Goal: Task Accomplishment & Management: Use online tool/utility

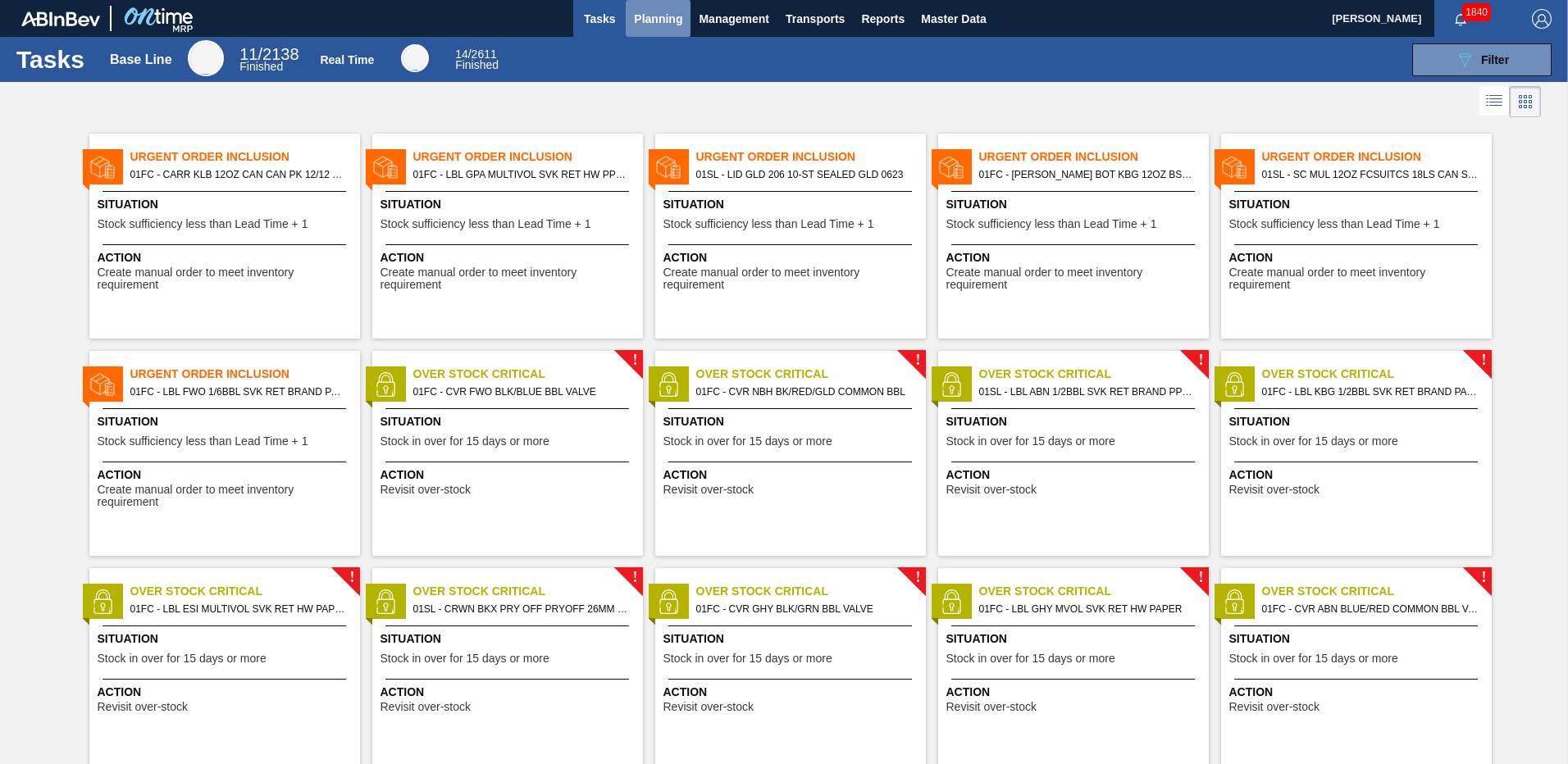
click at [666, 11] on span "Planning" at bounding box center [657, 19] width 48 height 20
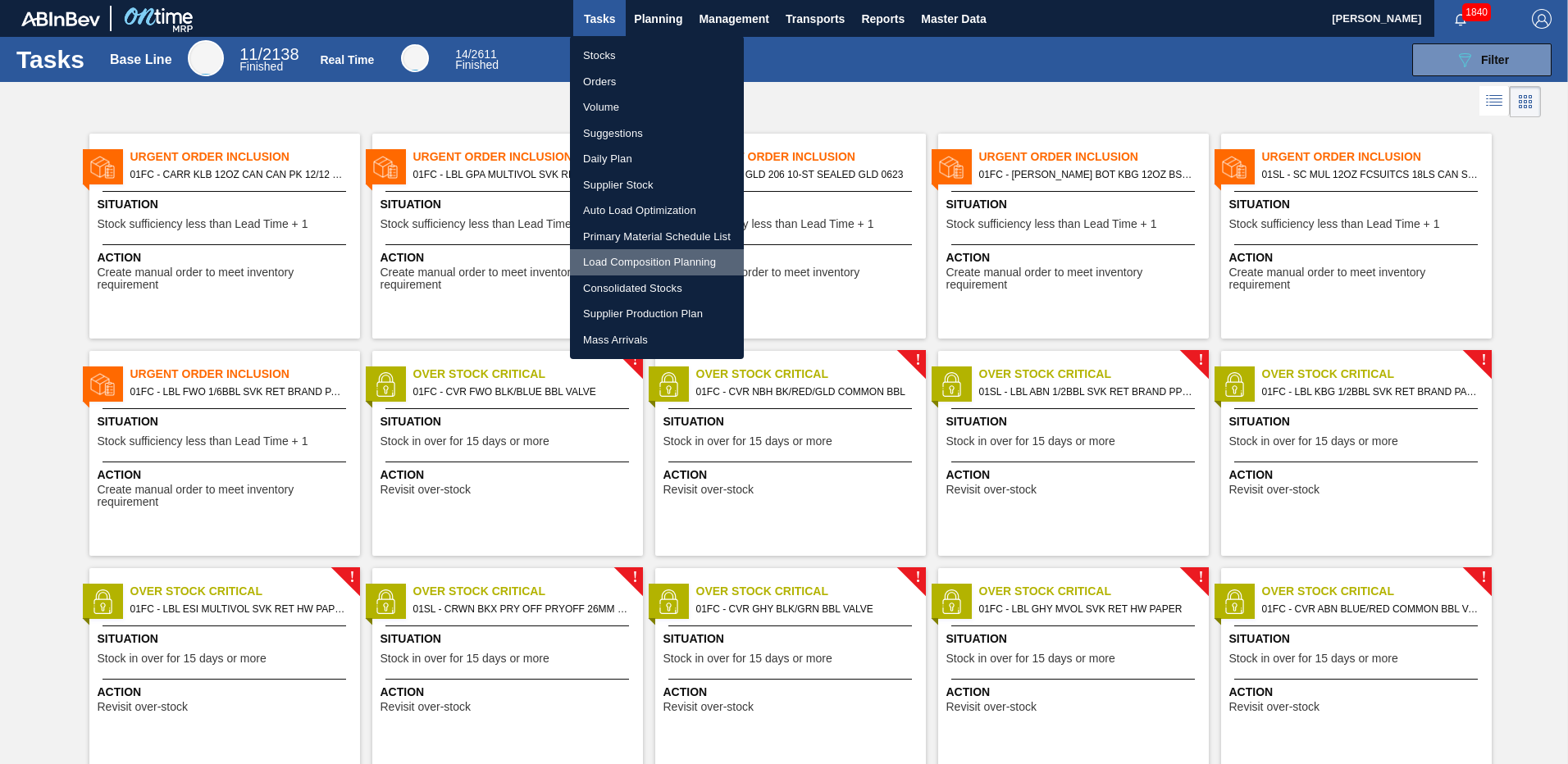
click at [642, 259] on li "Load Composition Planning" at bounding box center [656, 262] width 173 height 26
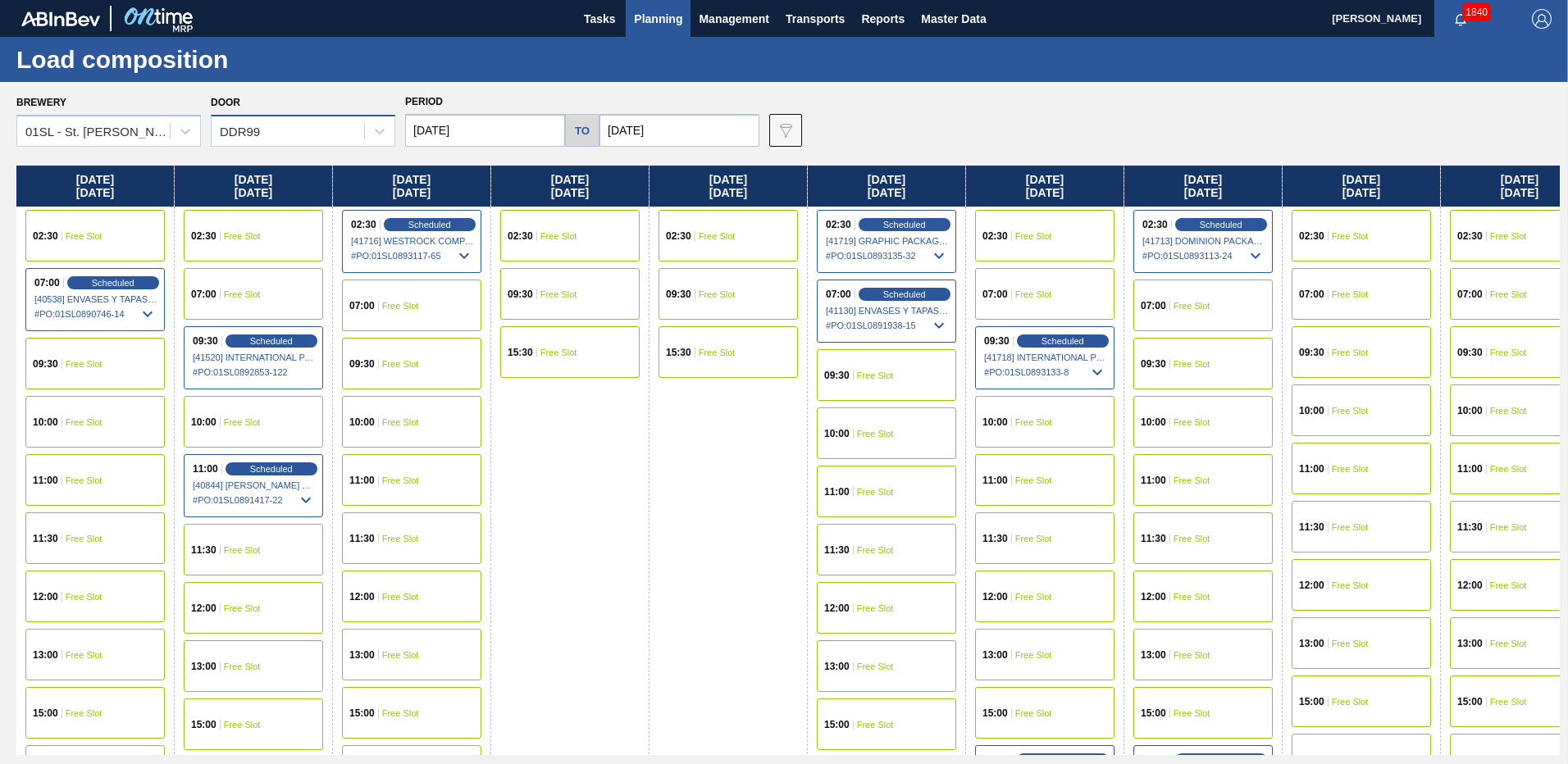
click at [284, 134] on div "DDR99" at bounding box center [287, 132] width 152 height 24
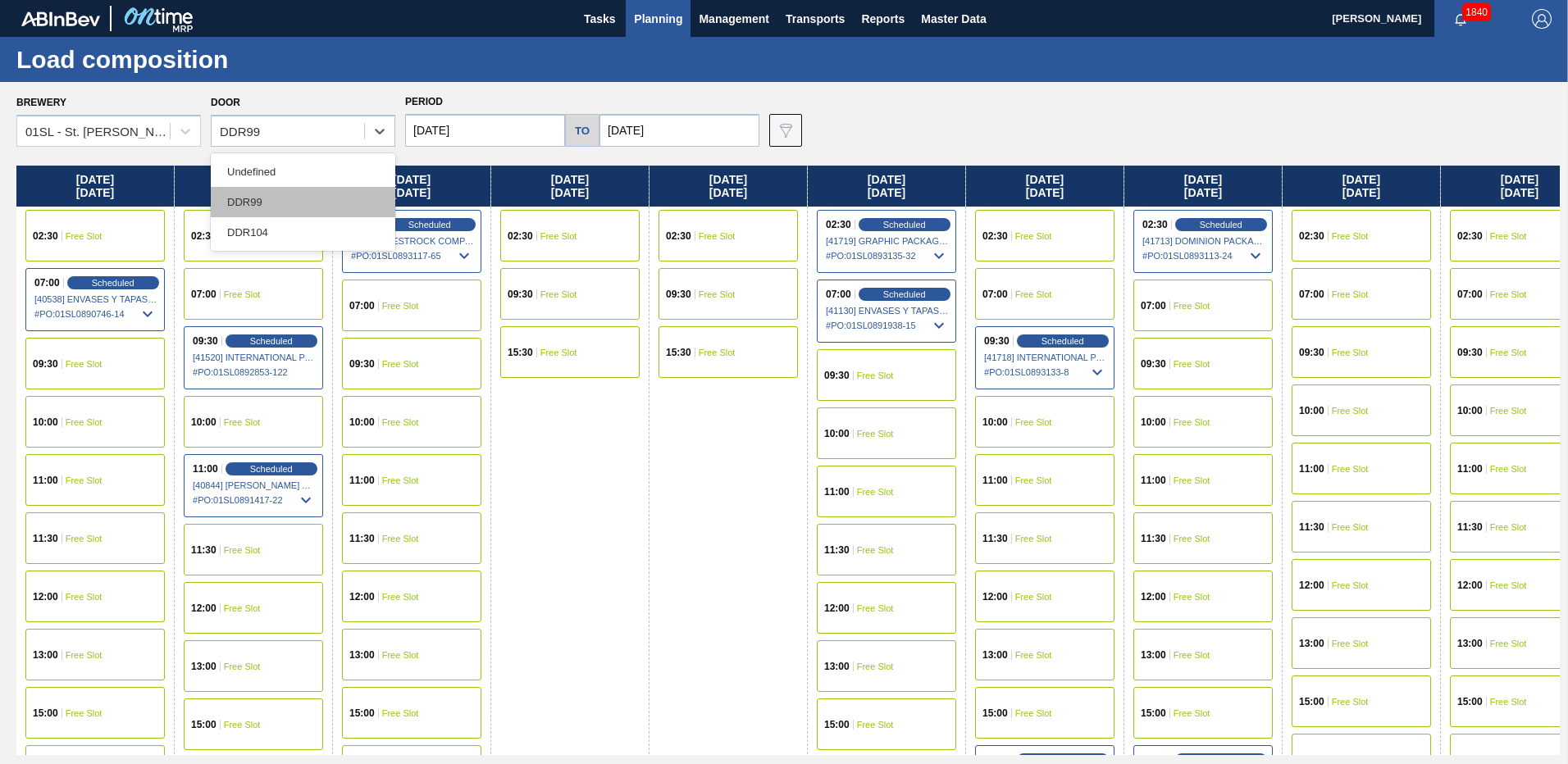
click at [294, 208] on div "DDR99" at bounding box center [303, 202] width 185 height 31
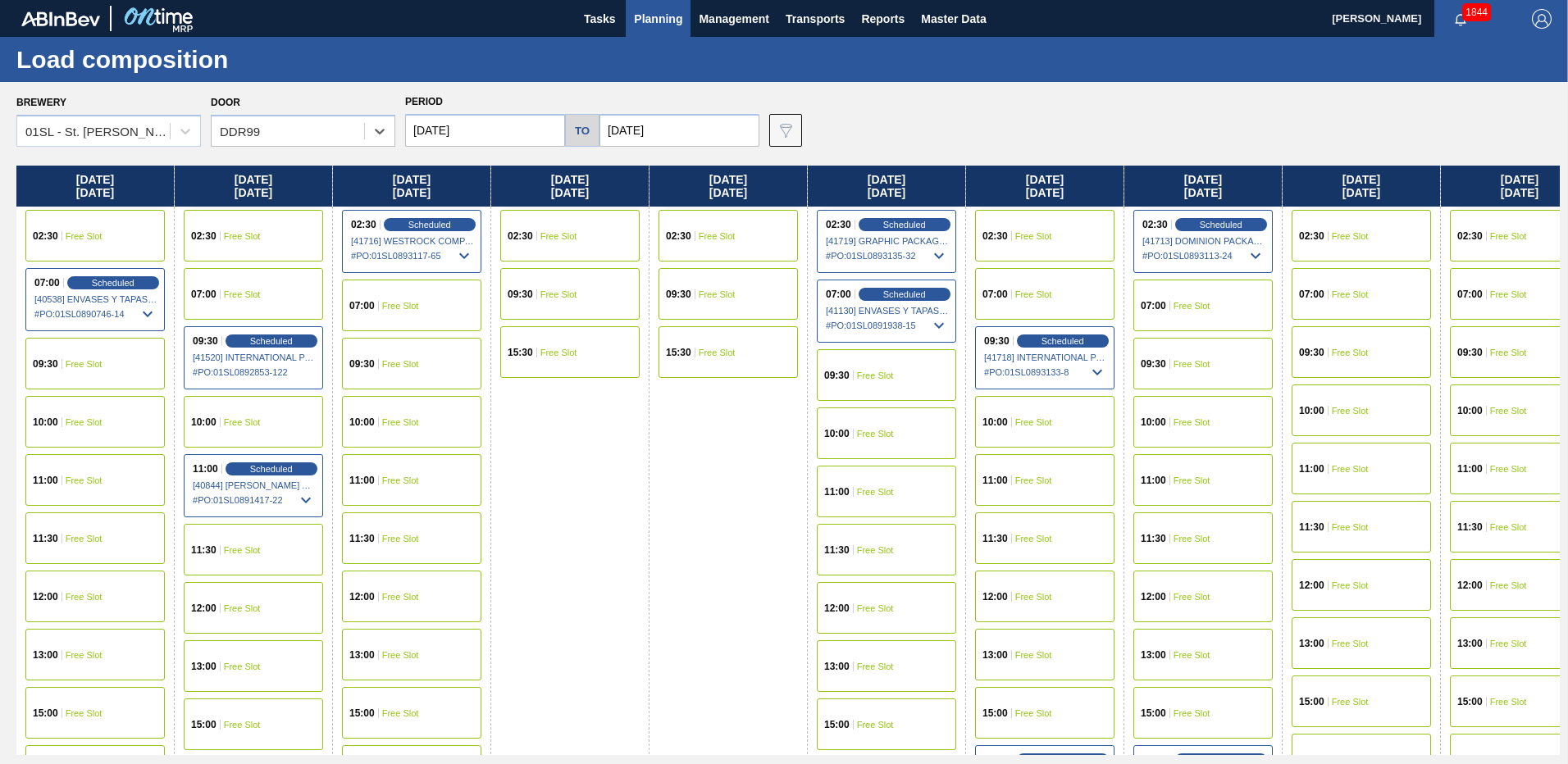
click at [1241, 257] on span "# PO : 01SL0893113-24" at bounding box center [1203, 255] width 123 height 20
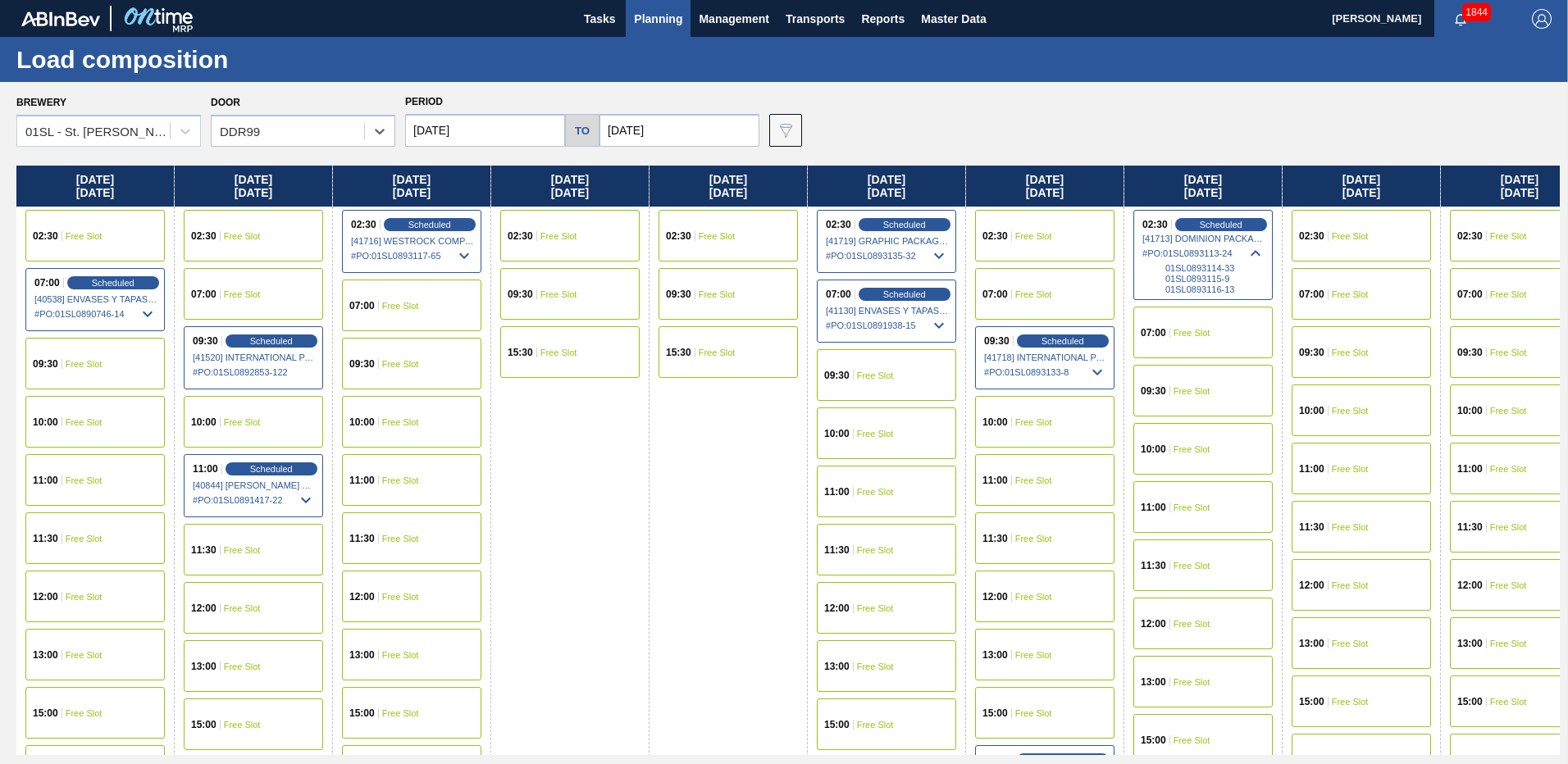
click at [1207, 245] on span "# PO : 01SL0893113-24" at bounding box center [1203, 252] width 123 height 20
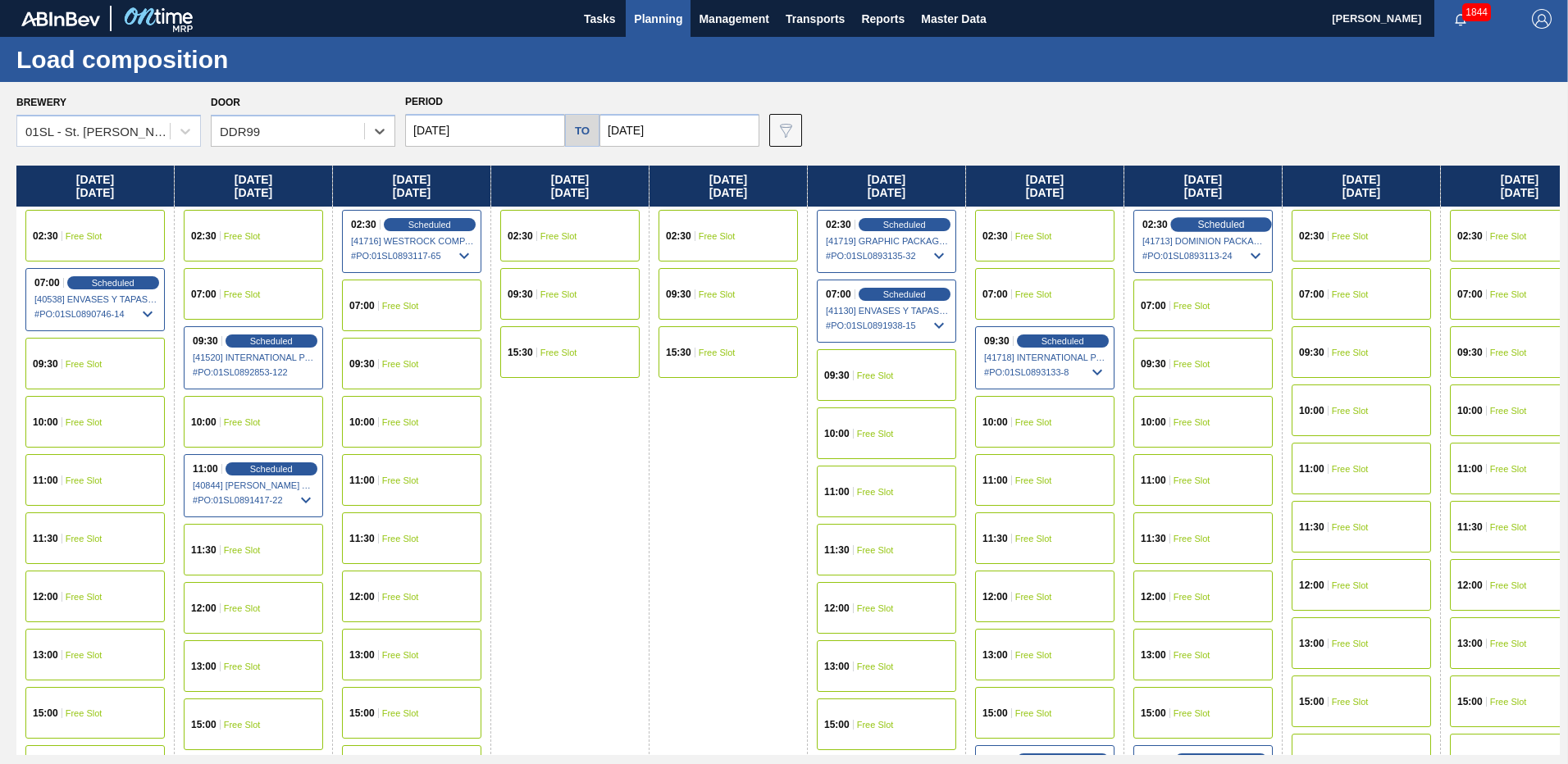
click at [1209, 222] on span "Scheduled" at bounding box center [1220, 224] width 47 height 11
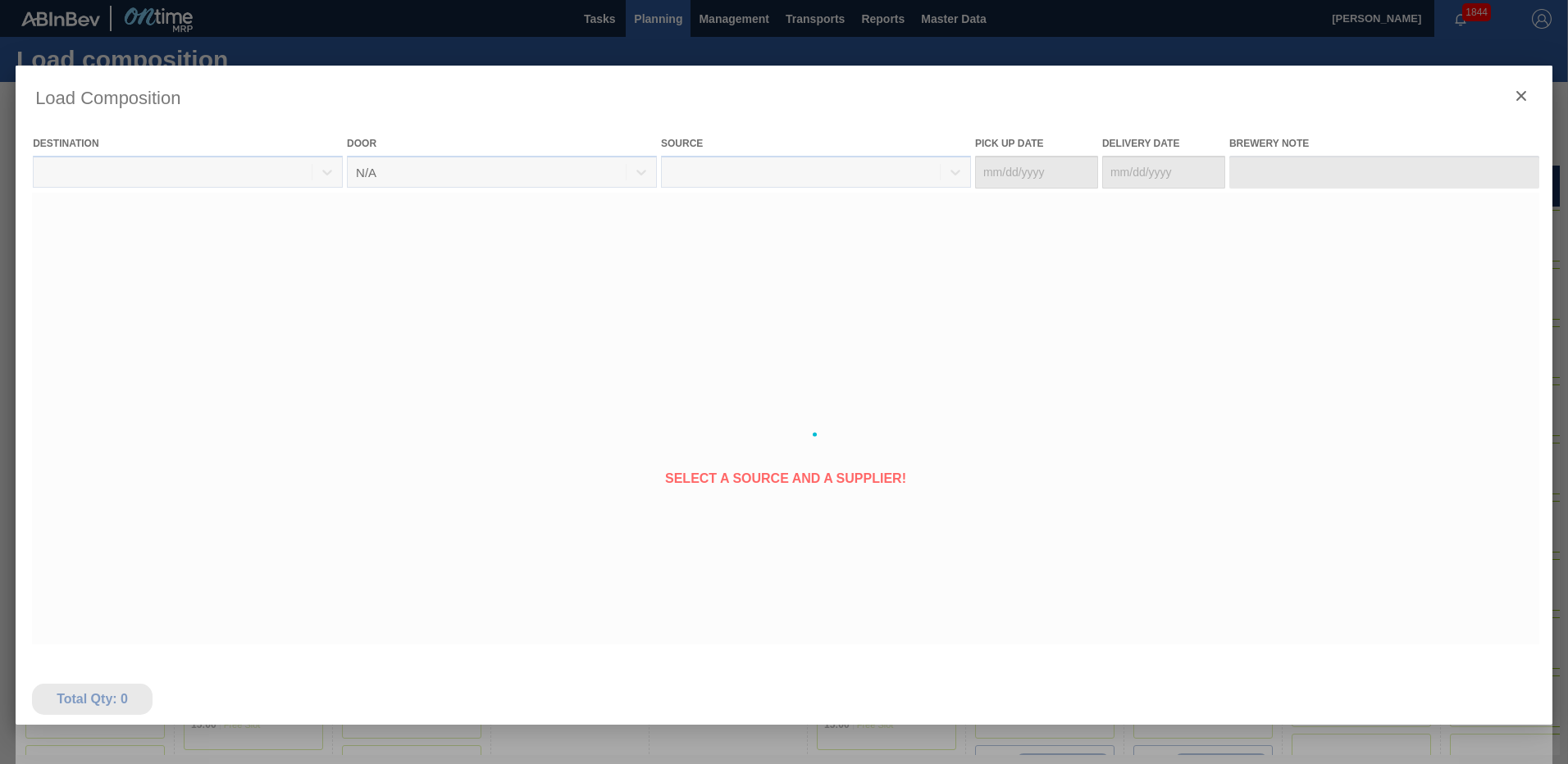
type Date "[DATE]"
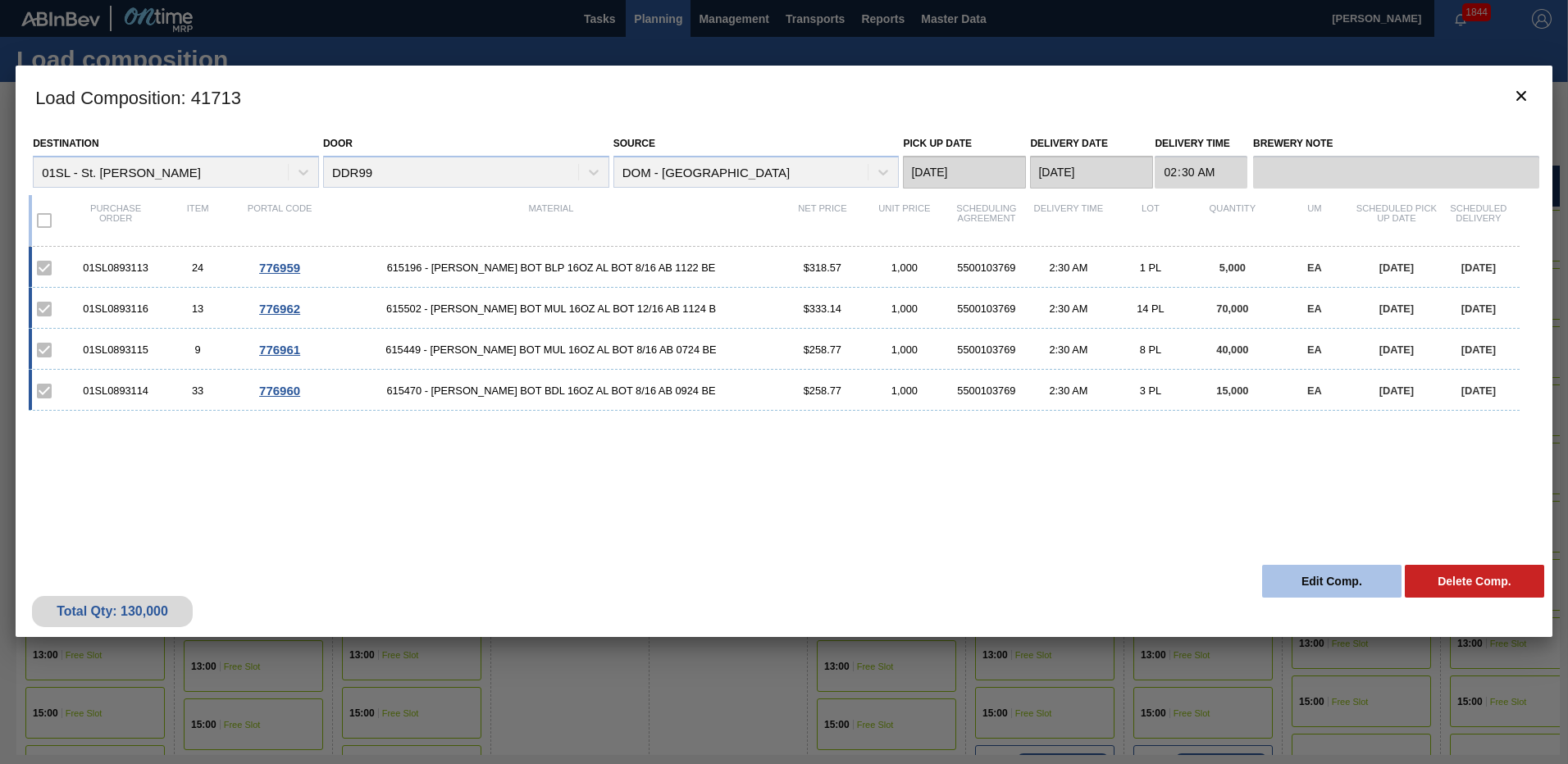
click at [1332, 576] on button "Edit Comp." at bounding box center [1332, 580] width 139 height 33
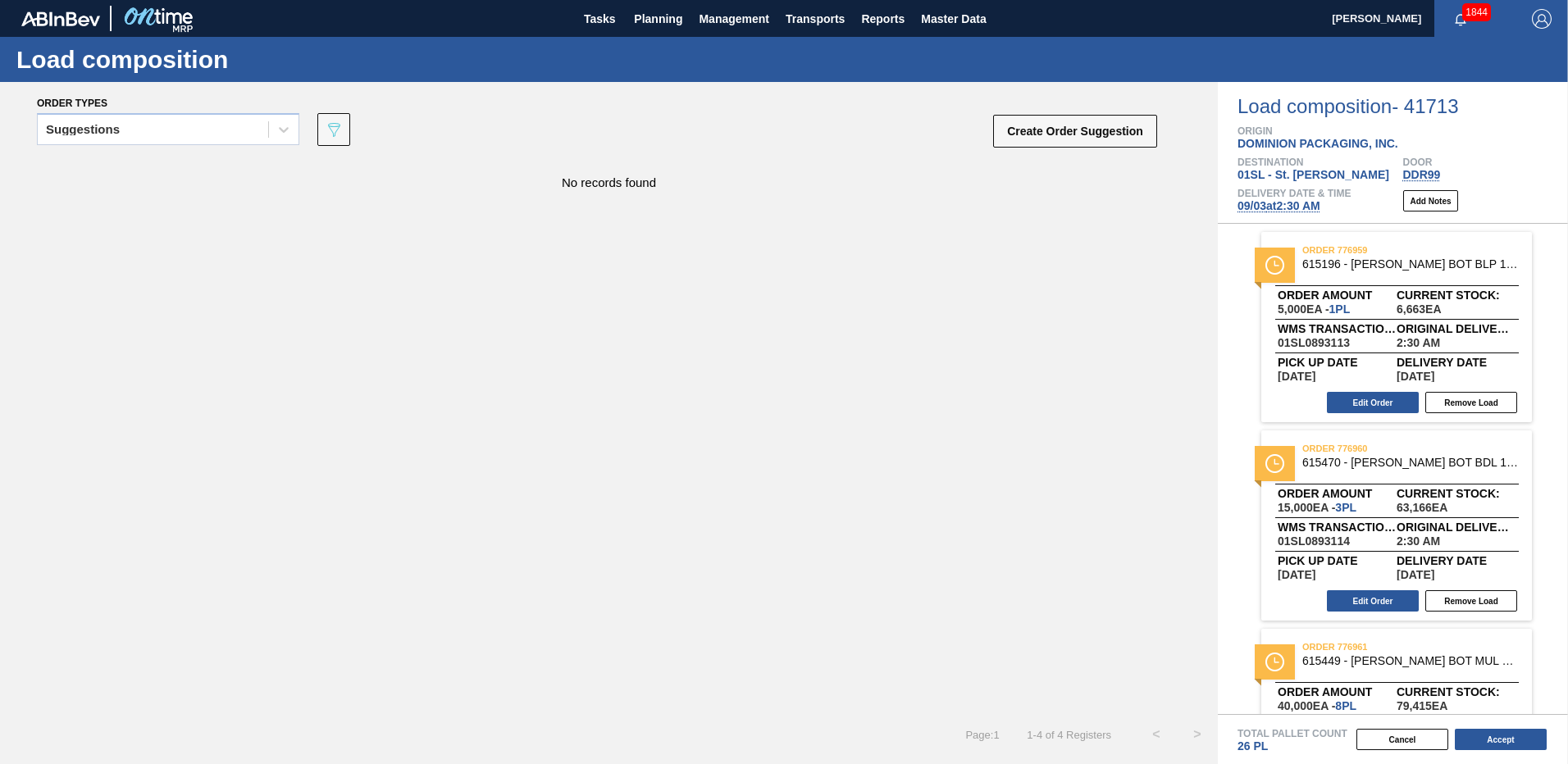
click at [1255, 199] on span "09/03 at 2:30 AM" at bounding box center [1278, 205] width 82 height 13
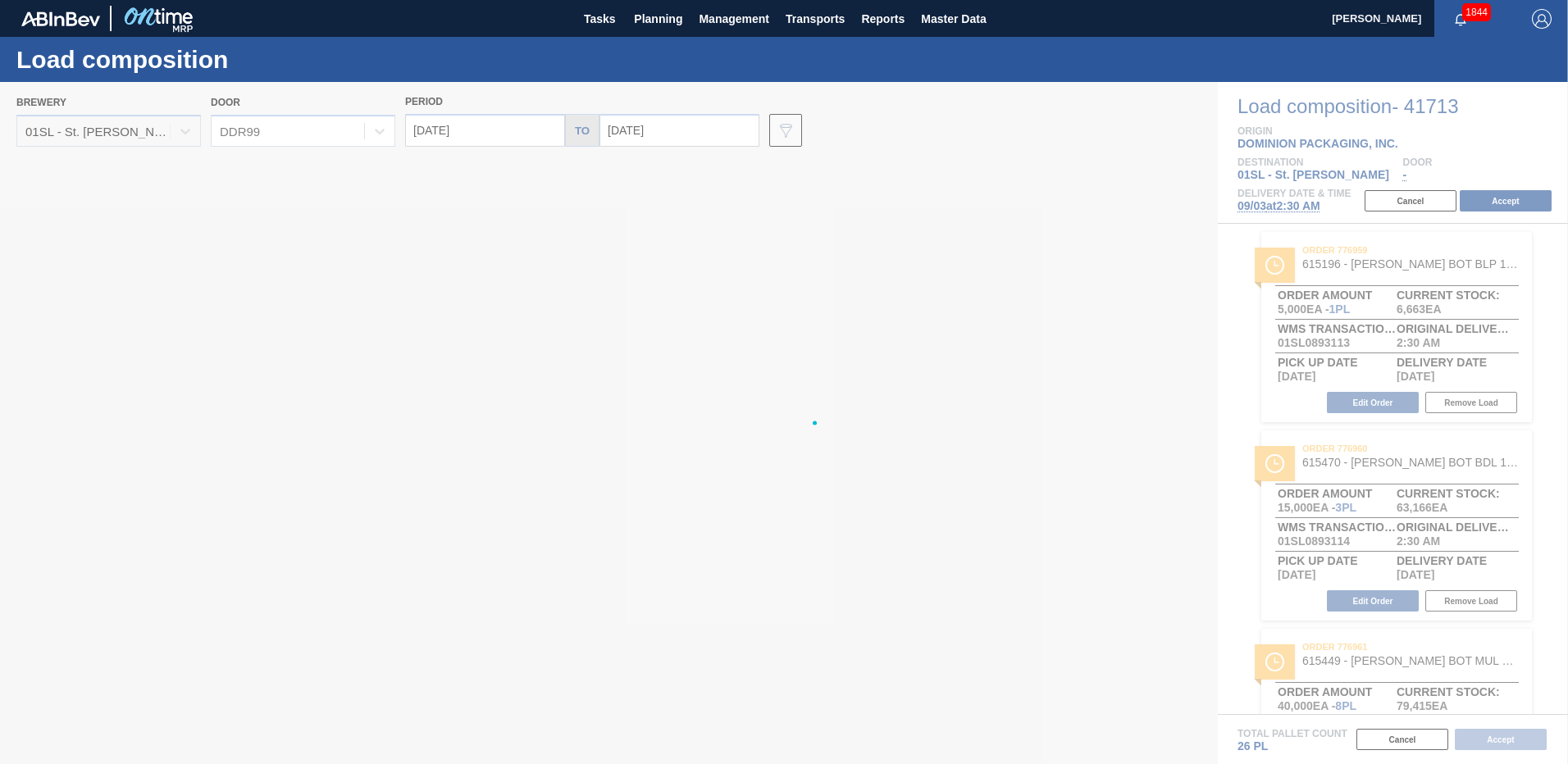
type input "[DATE]"
type input "09/10/2025"
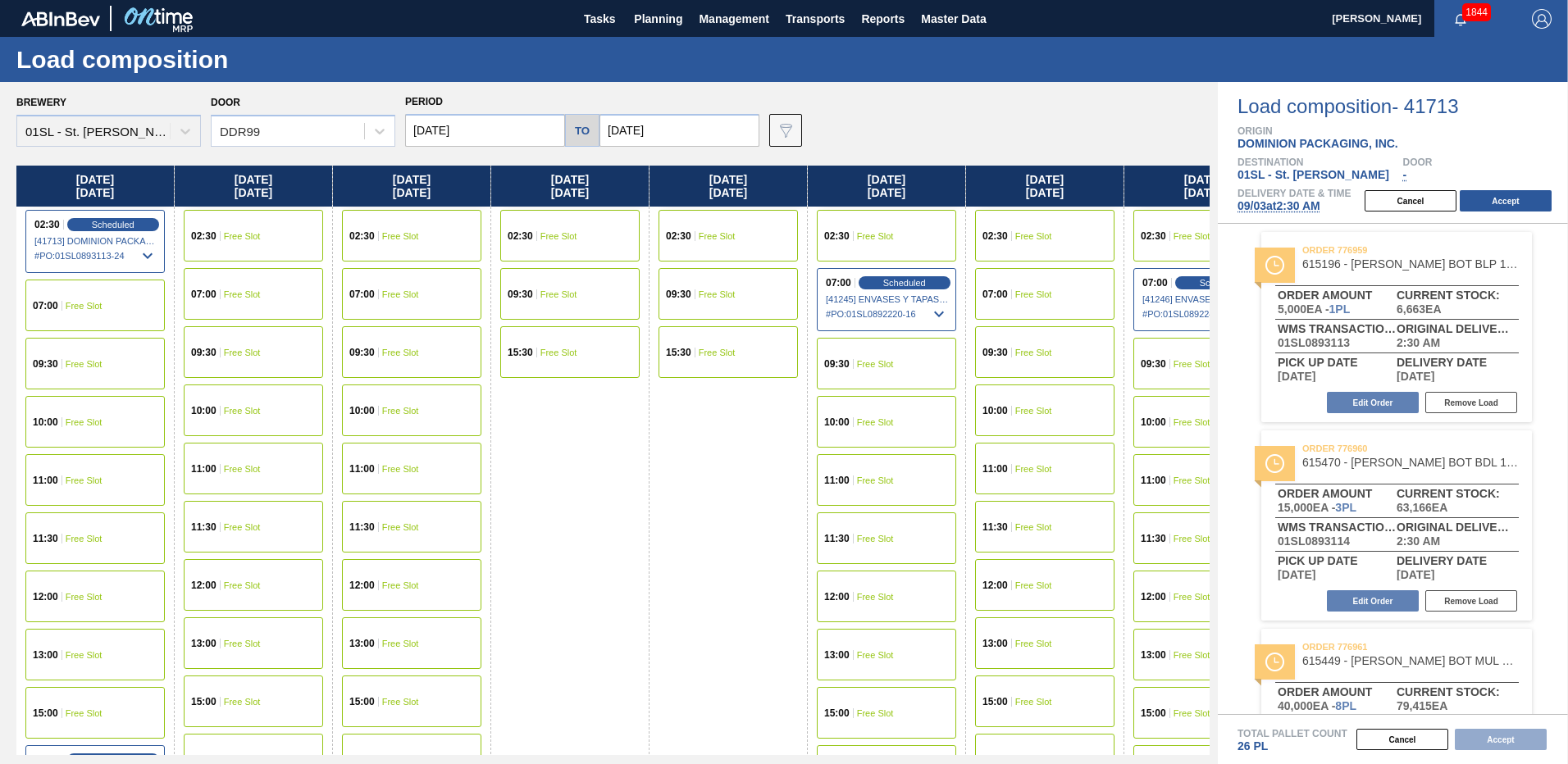
click at [253, 353] on span "Free Slot" at bounding box center [241, 353] width 37 height 10
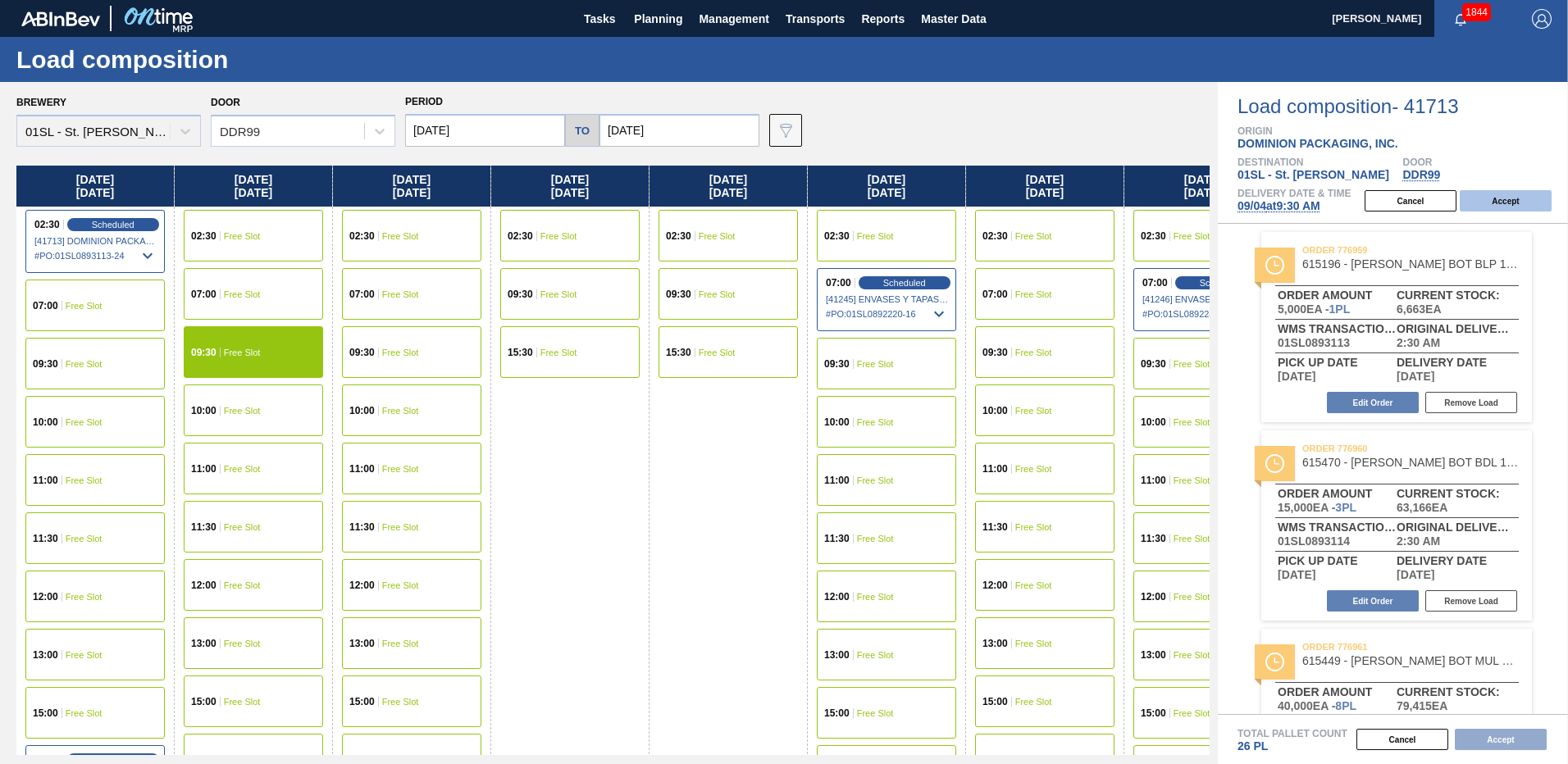
click at [1500, 198] on button "Accept" at bounding box center [1505, 201] width 92 height 21
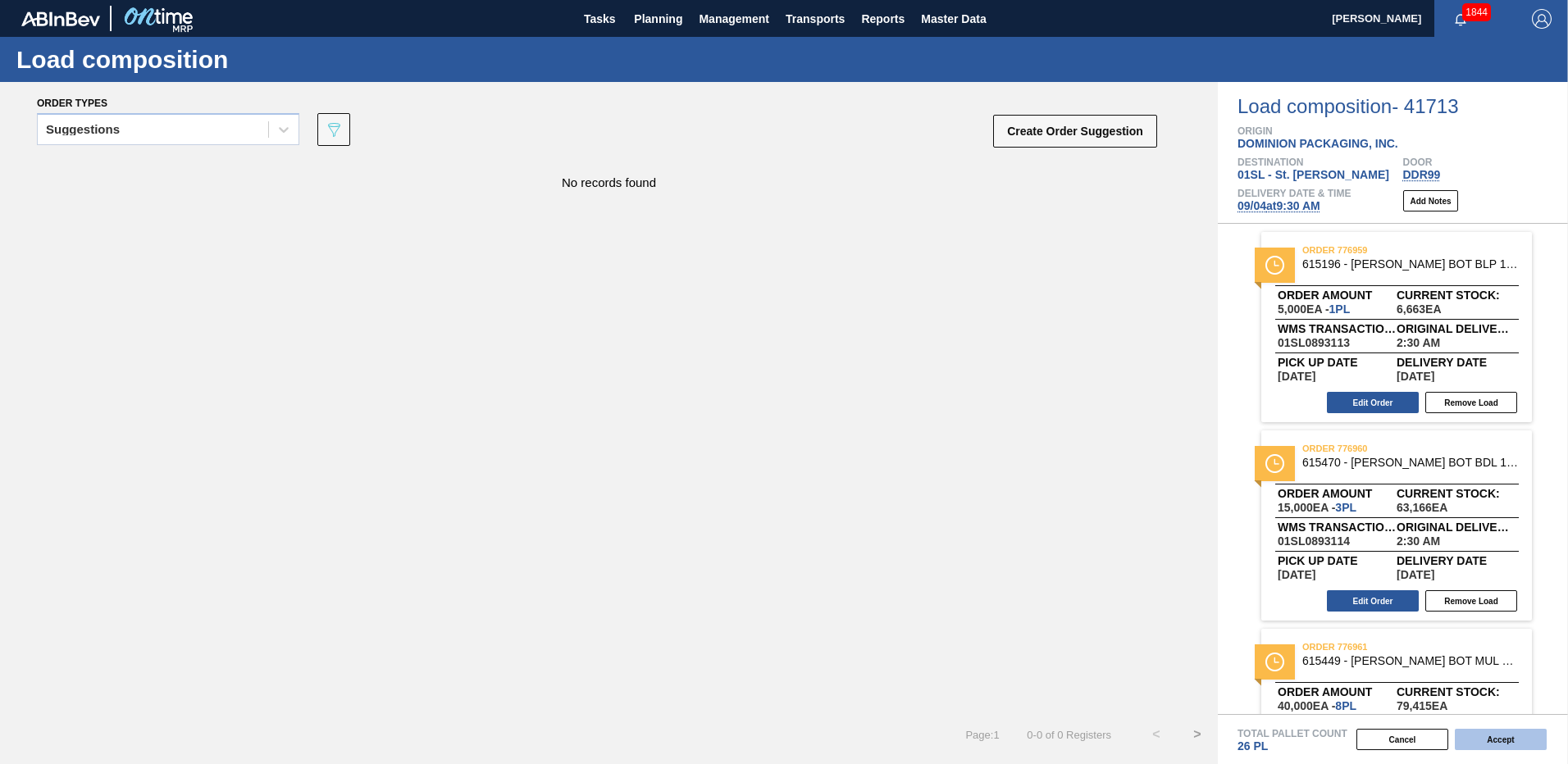
click at [1483, 737] on button "Accept" at bounding box center [1501, 739] width 92 height 21
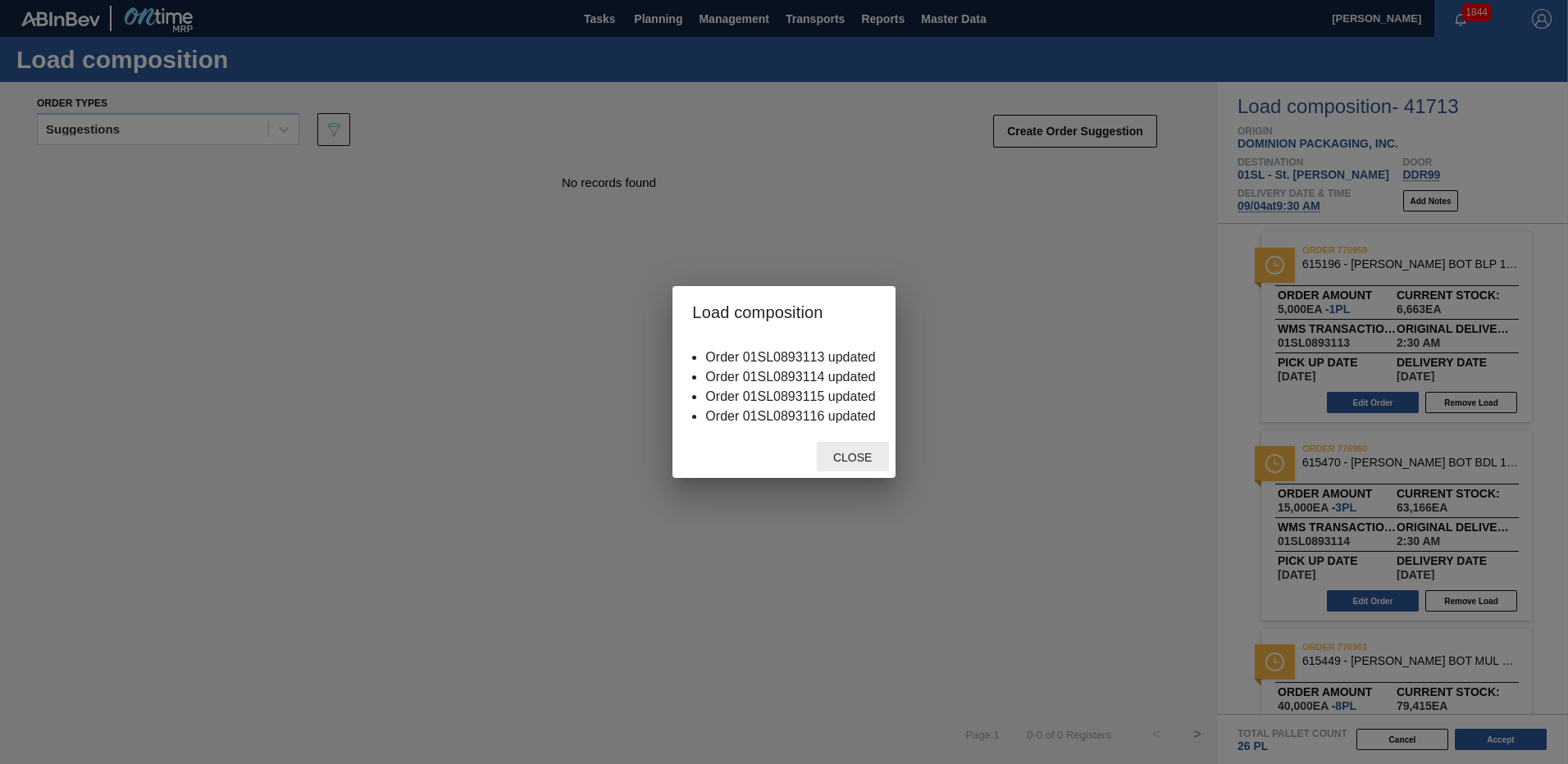
click at [872, 461] on span "Close" at bounding box center [852, 456] width 65 height 13
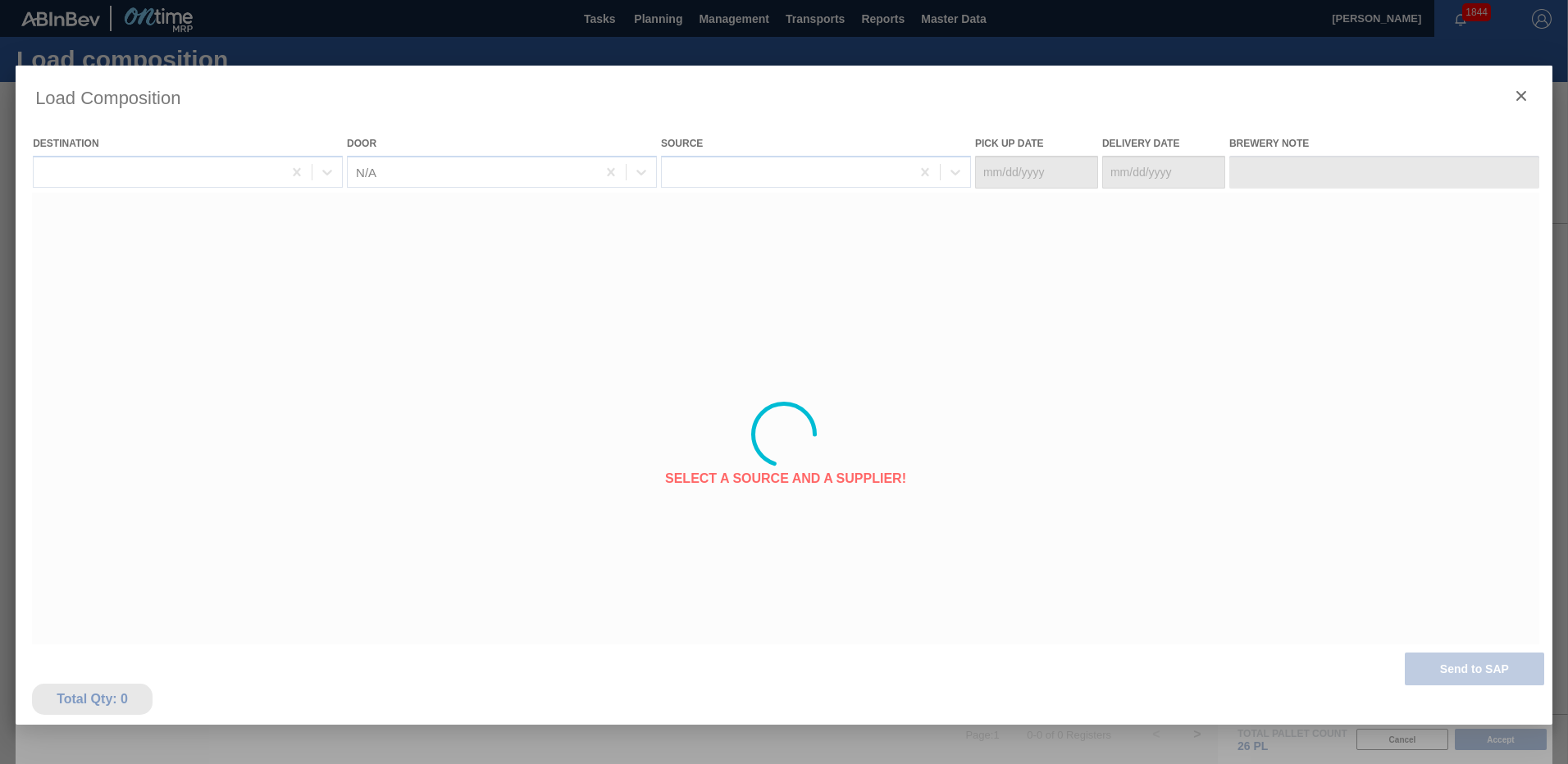
type Date "[DATE]"
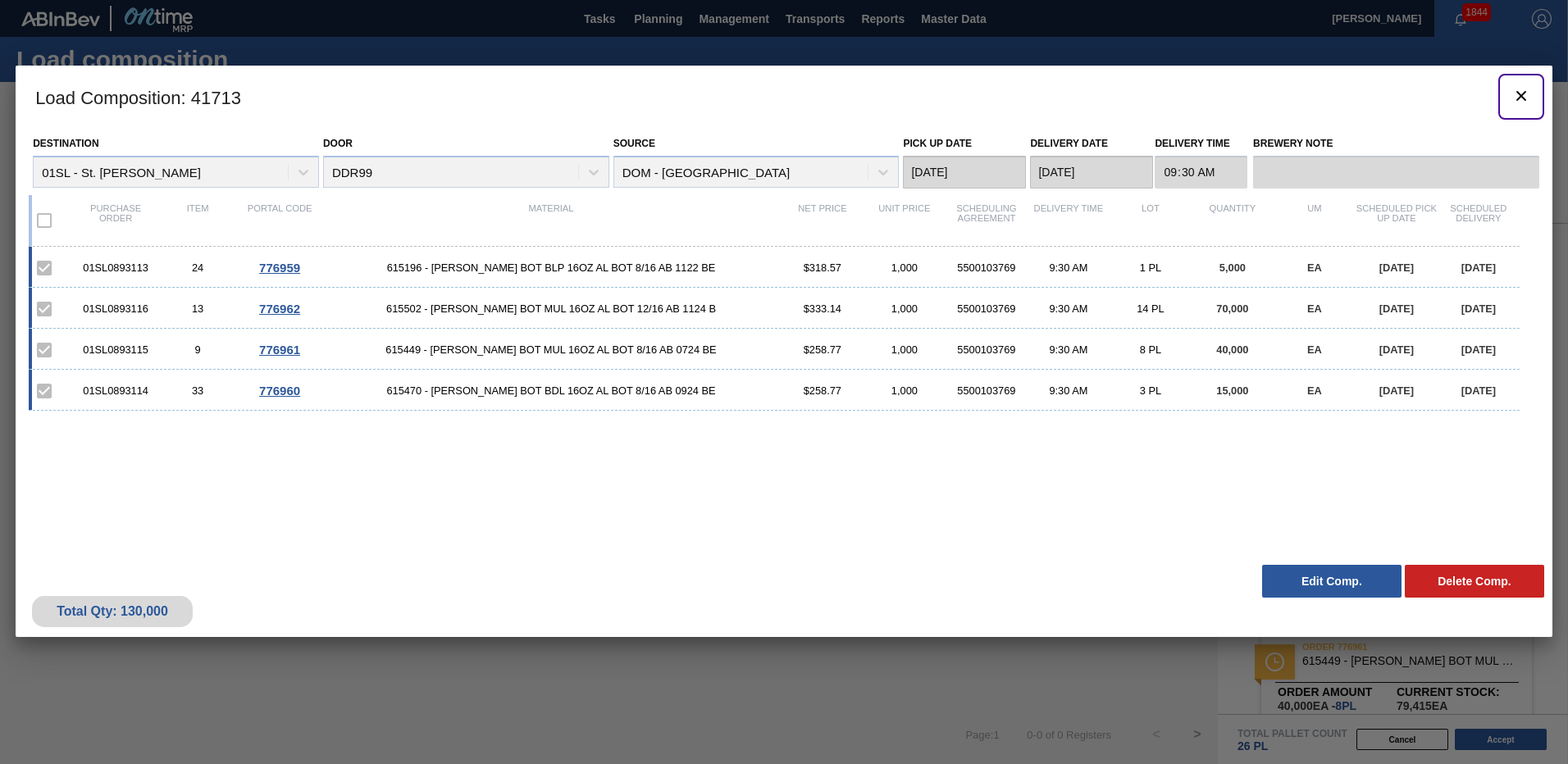
click at [1521, 98] on icon "botão de ícone" at bounding box center [1520, 95] width 20 height 20
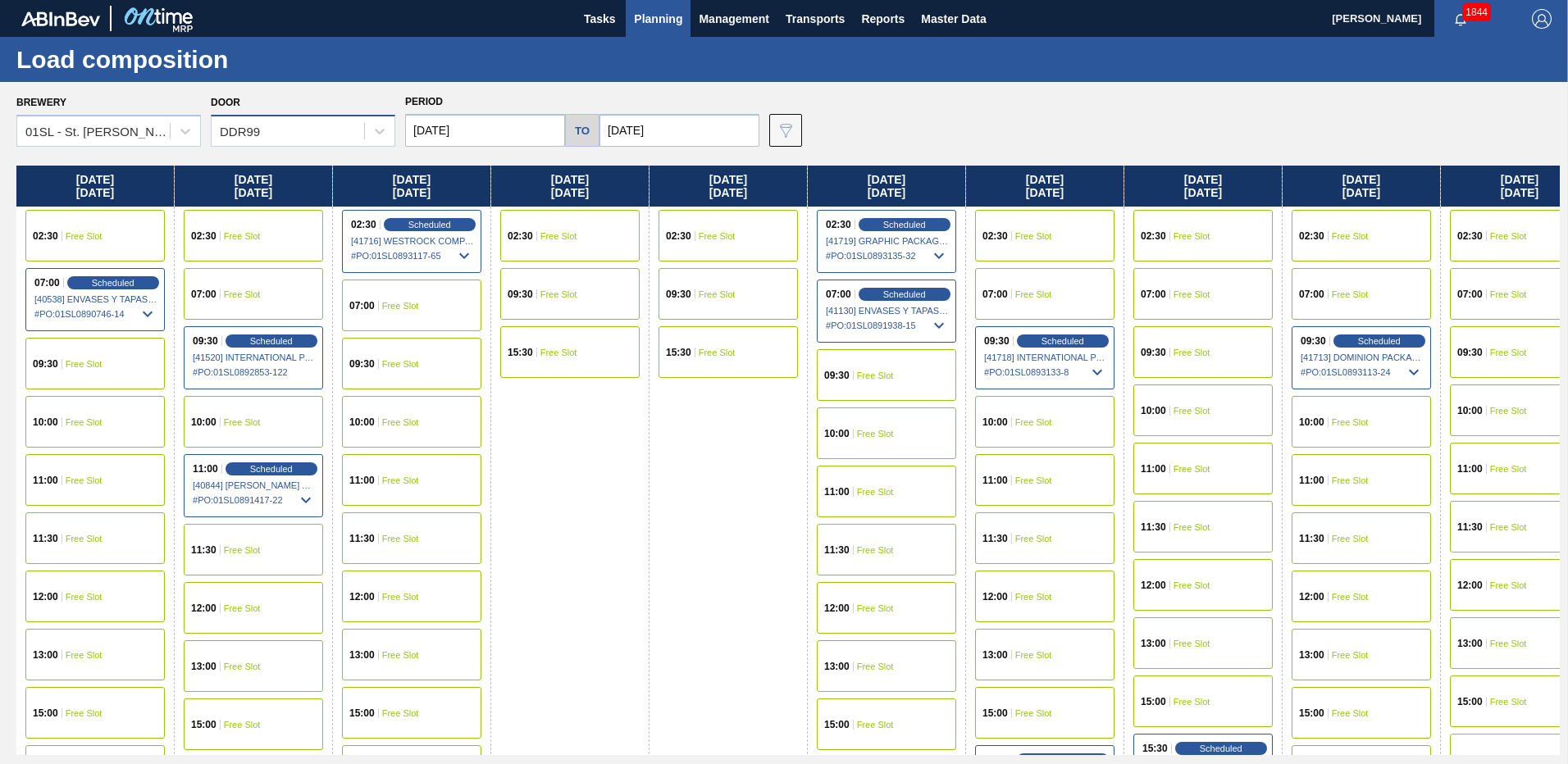
click at [304, 127] on div "DDR99" at bounding box center [287, 132] width 152 height 24
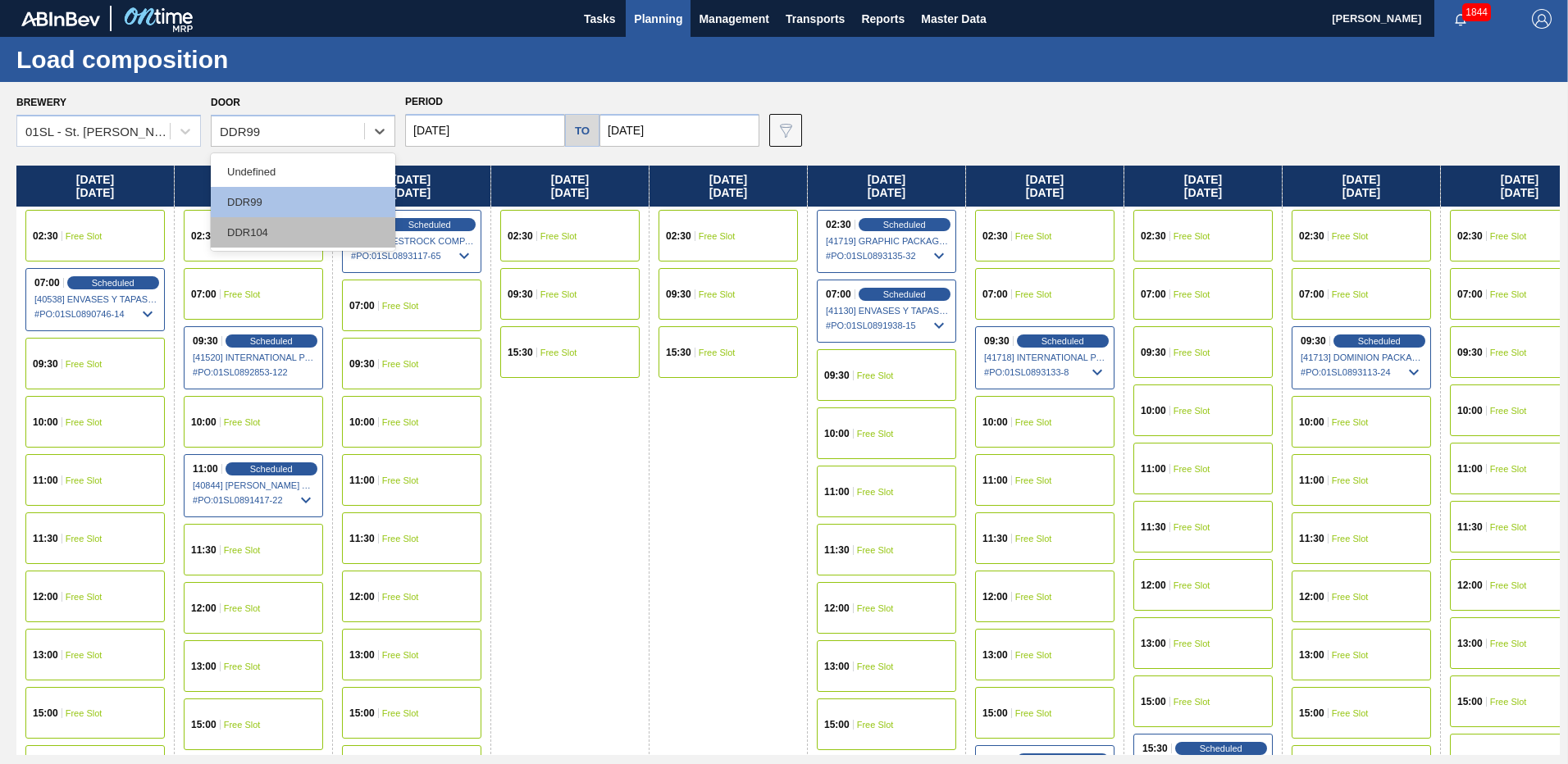
click at [277, 232] on div "DDR104" at bounding box center [303, 233] width 185 height 31
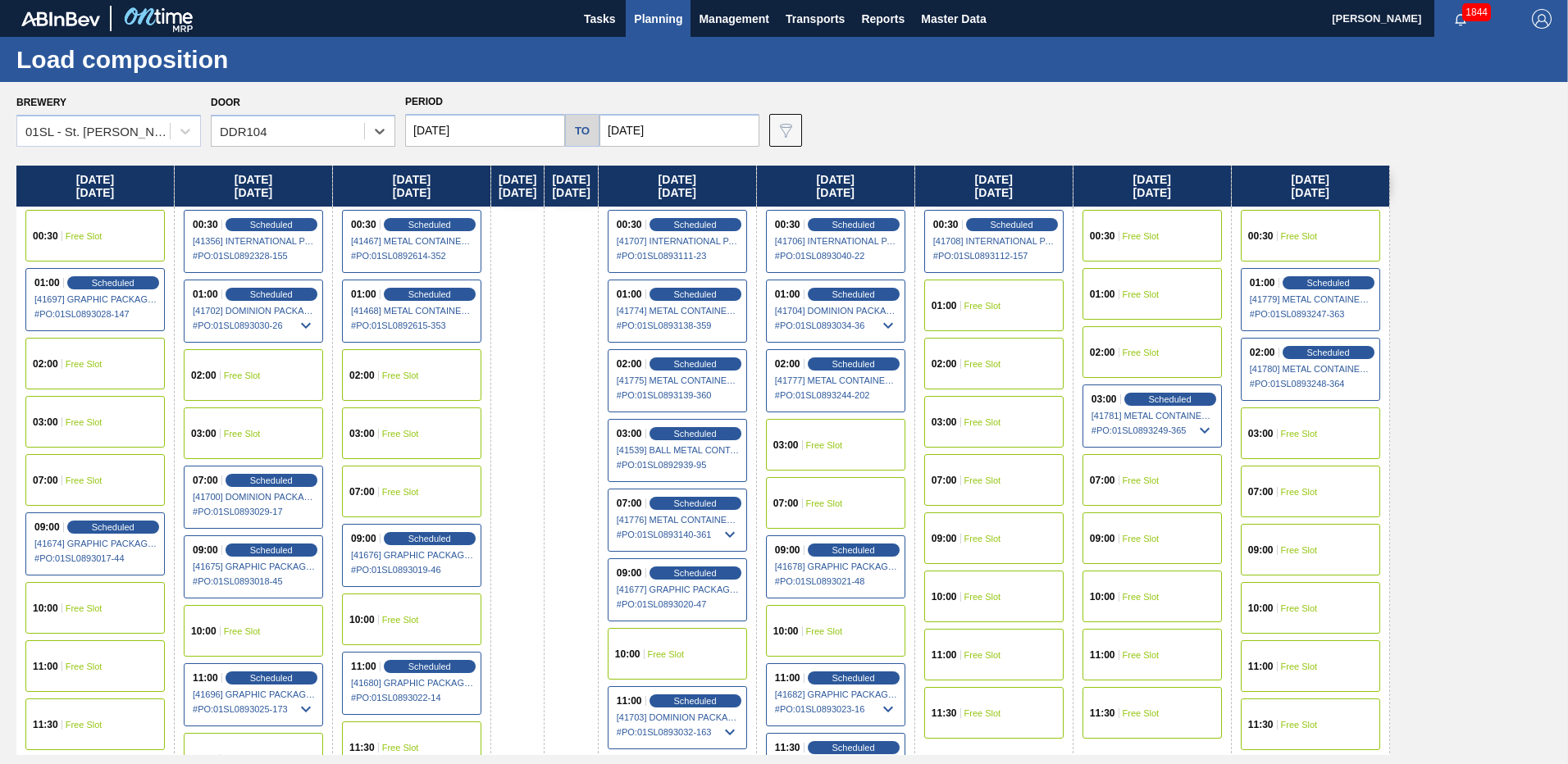
scroll to position [56, 0]
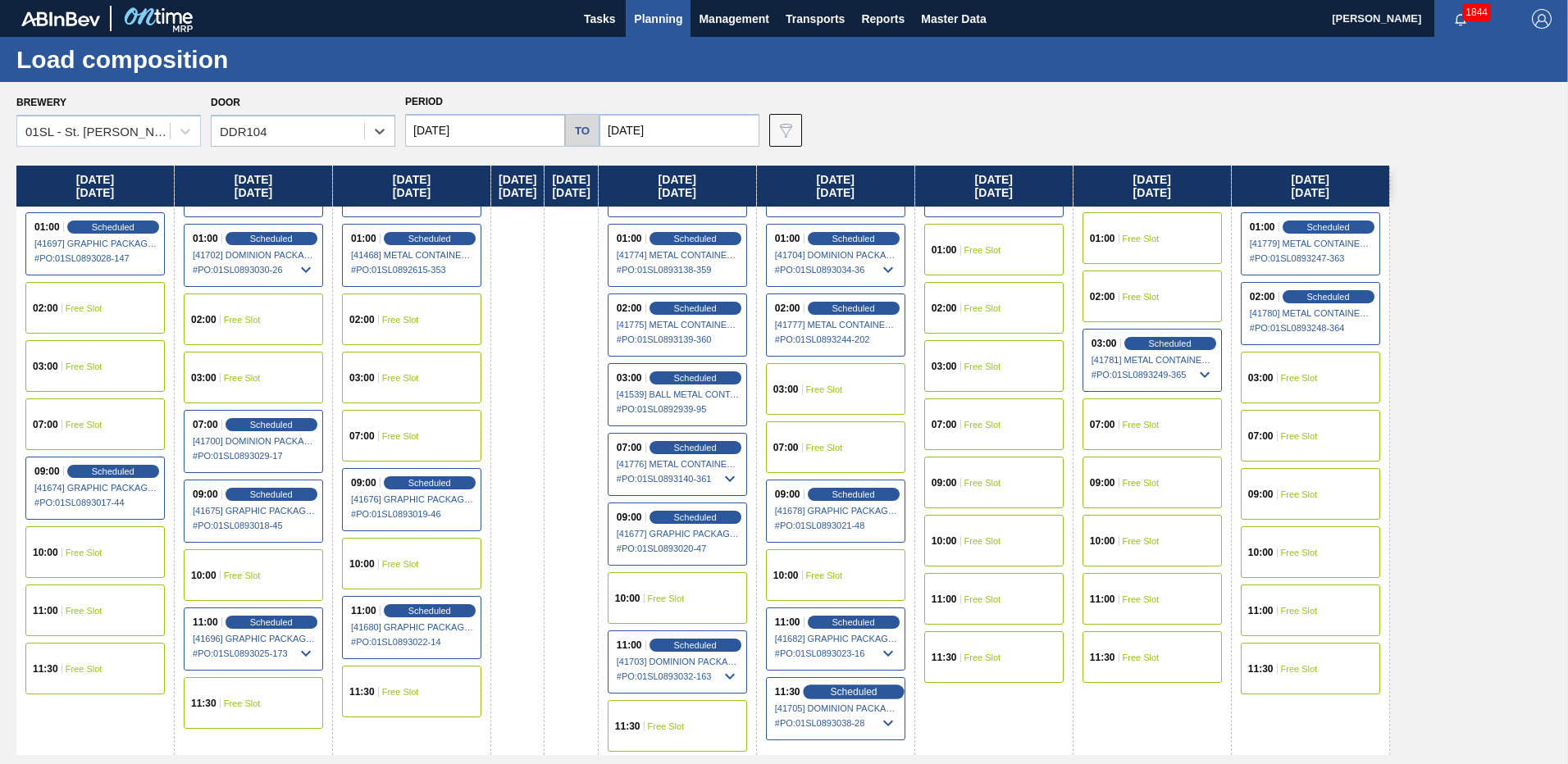
click at [877, 691] on span "Scheduled" at bounding box center [853, 691] width 47 height 11
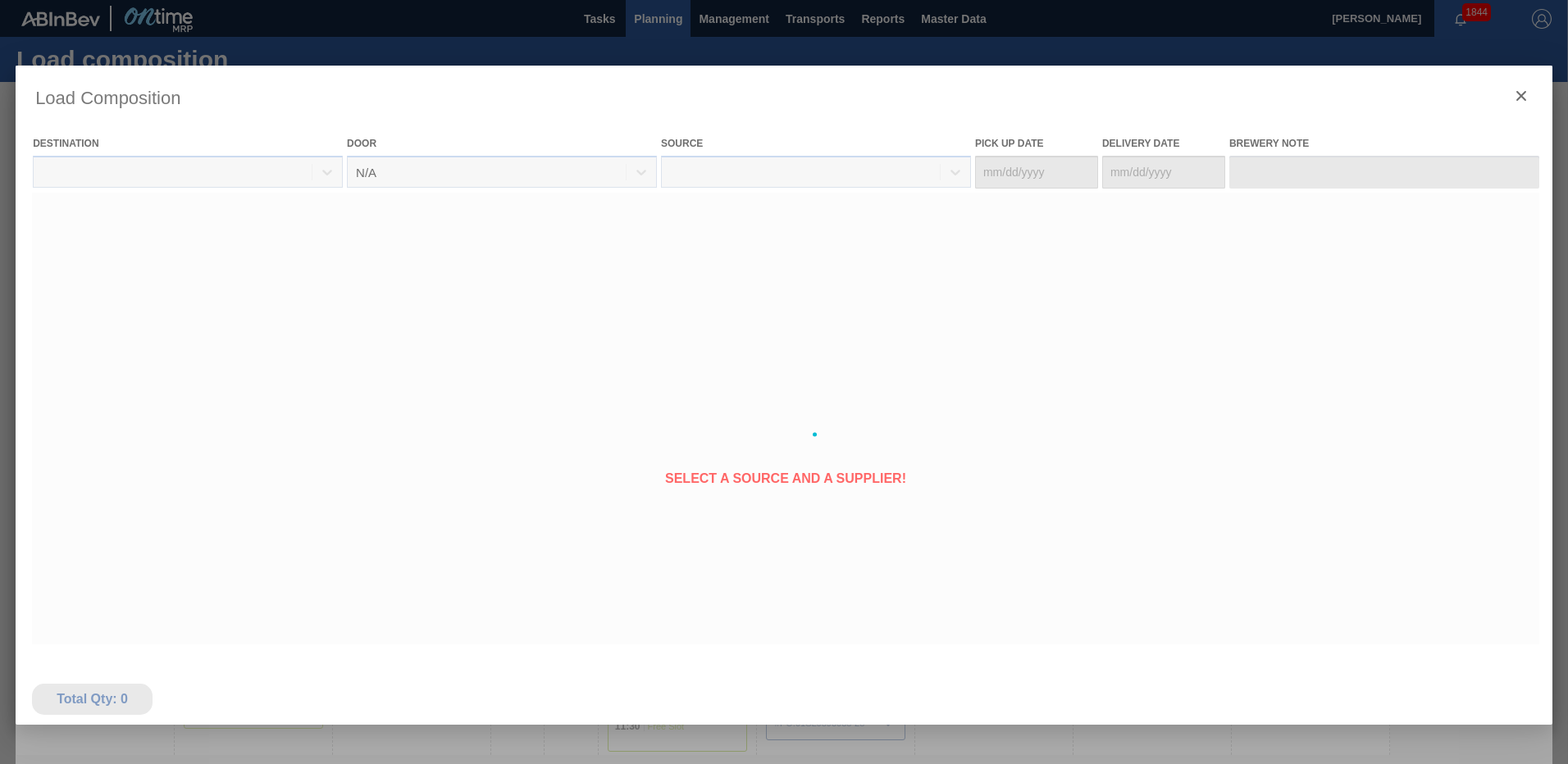
type Date "[DATE]"
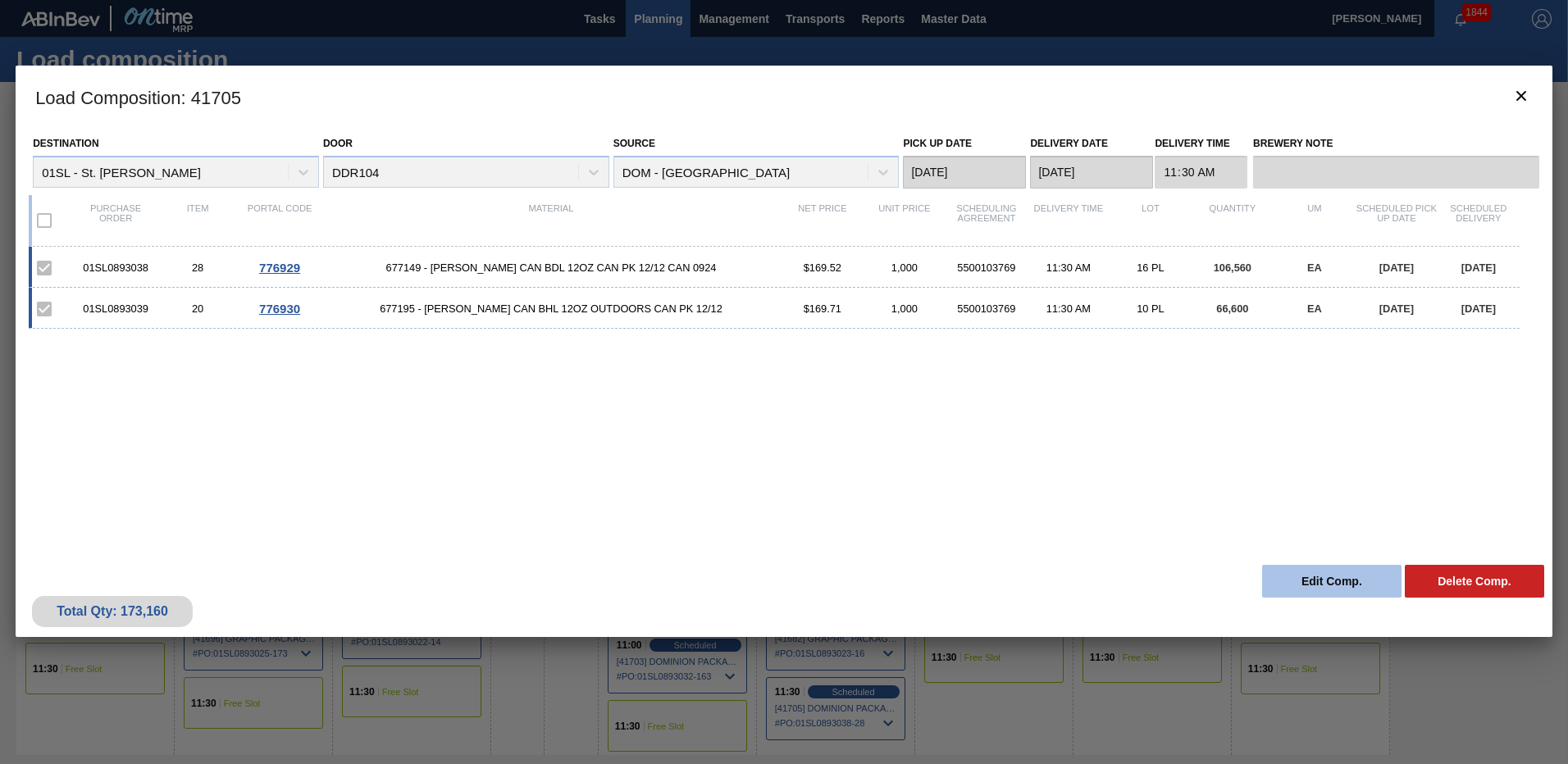
click at [1311, 584] on button "Edit Comp." at bounding box center [1332, 580] width 139 height 33
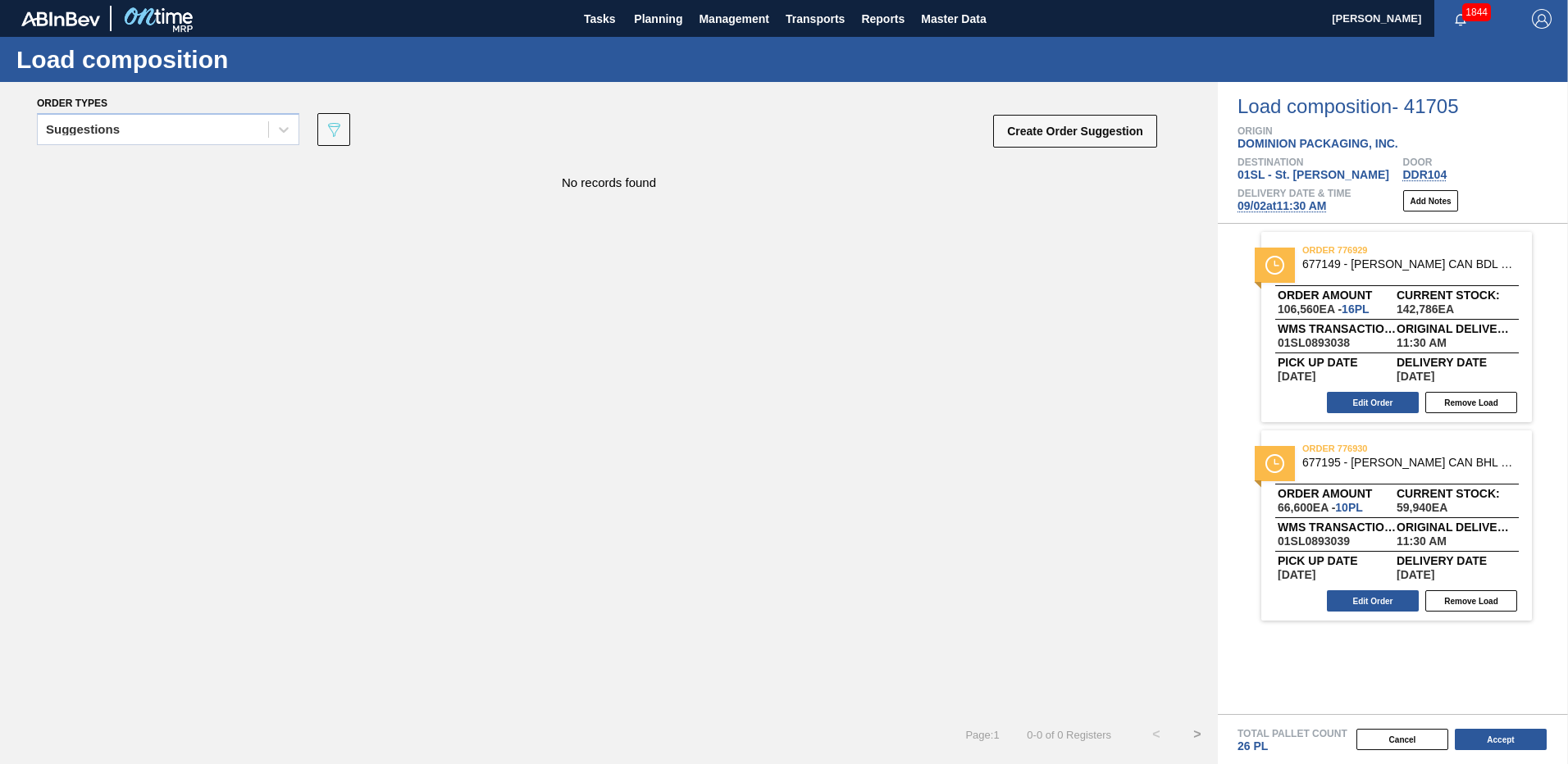
click at [1284, 206] on span "09/02 at 11:30 AM" at bounding box center [1281, 205] width 88 height 13
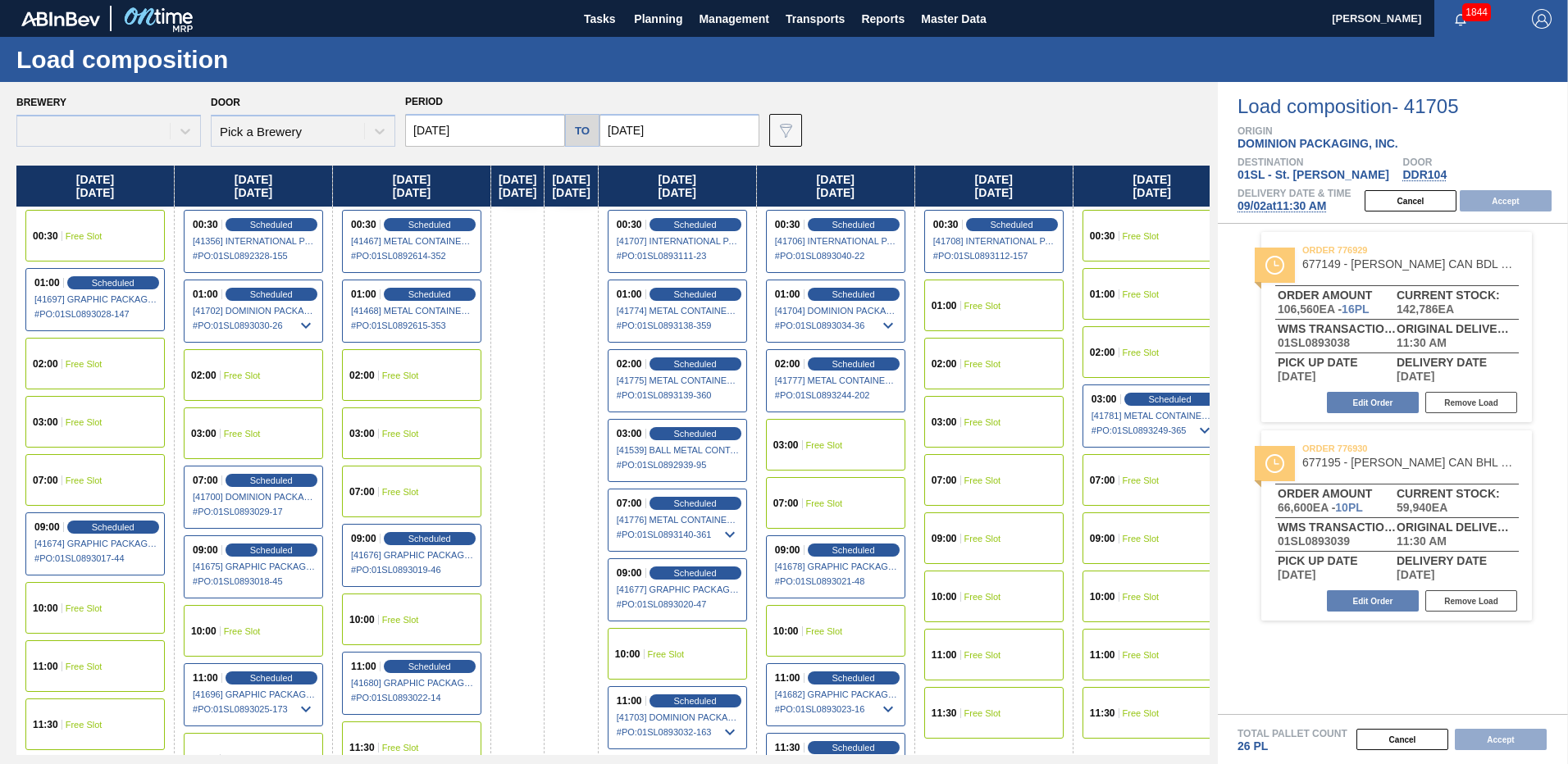
type input "[DATE]"
type input "09/09/2025"
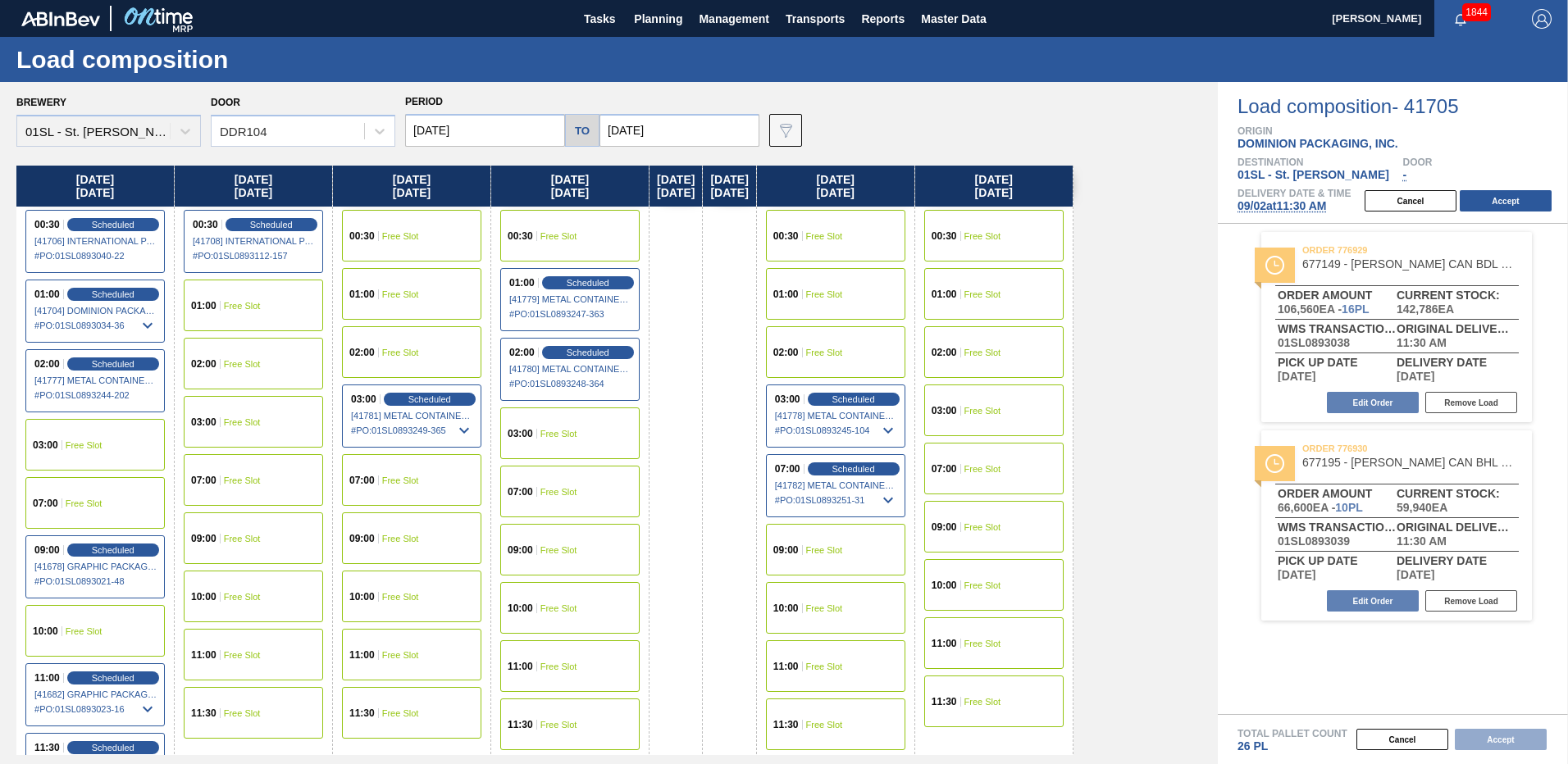
scroll to position [44, 0]
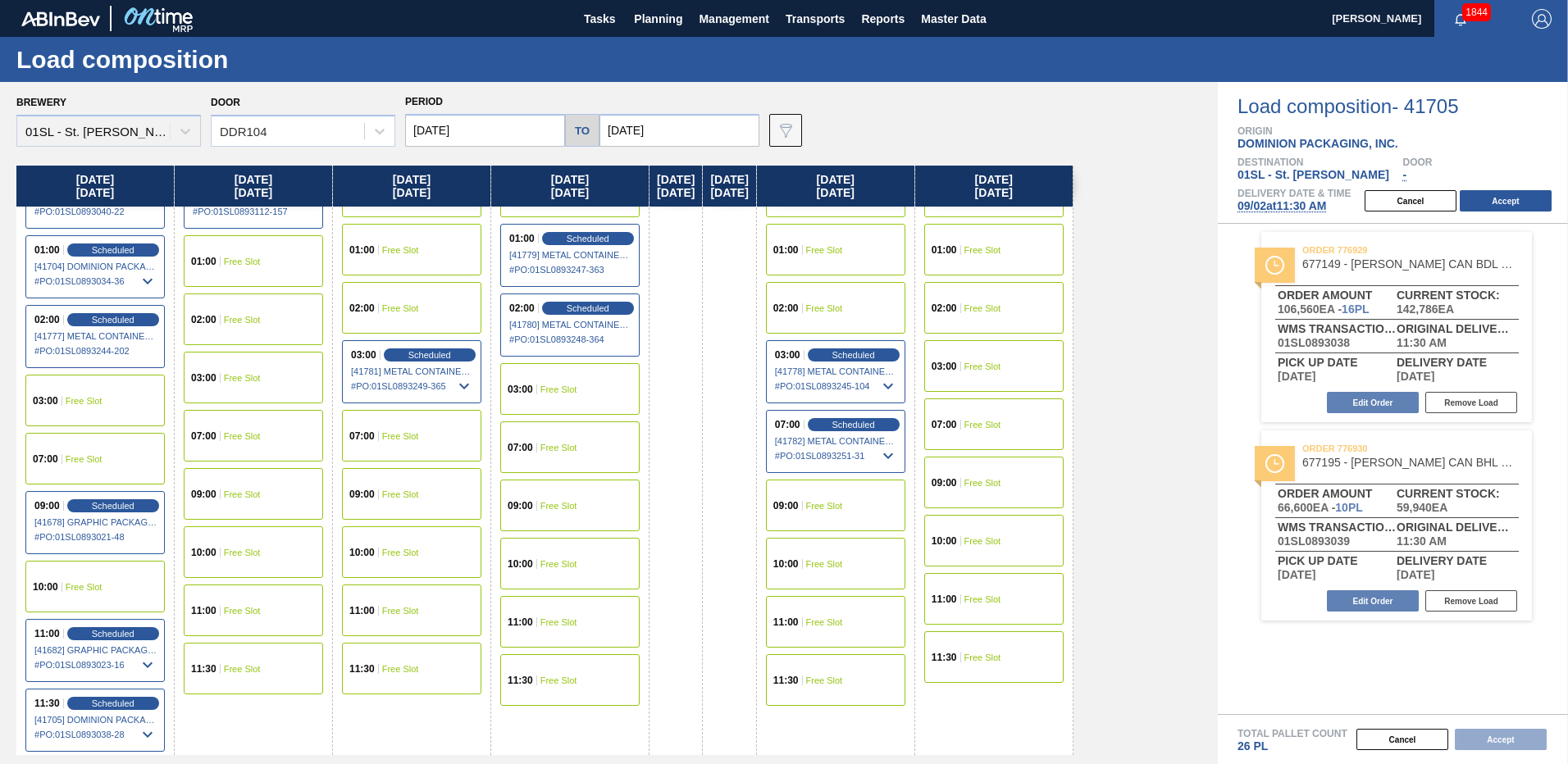
click at [428, 671] on div "11:30 Free Slot" at bounding box center [412, 668] width 139 height 52
click at [1492, 201] on button "Accept" at bounding box center [1505, 201] width 92 height 21
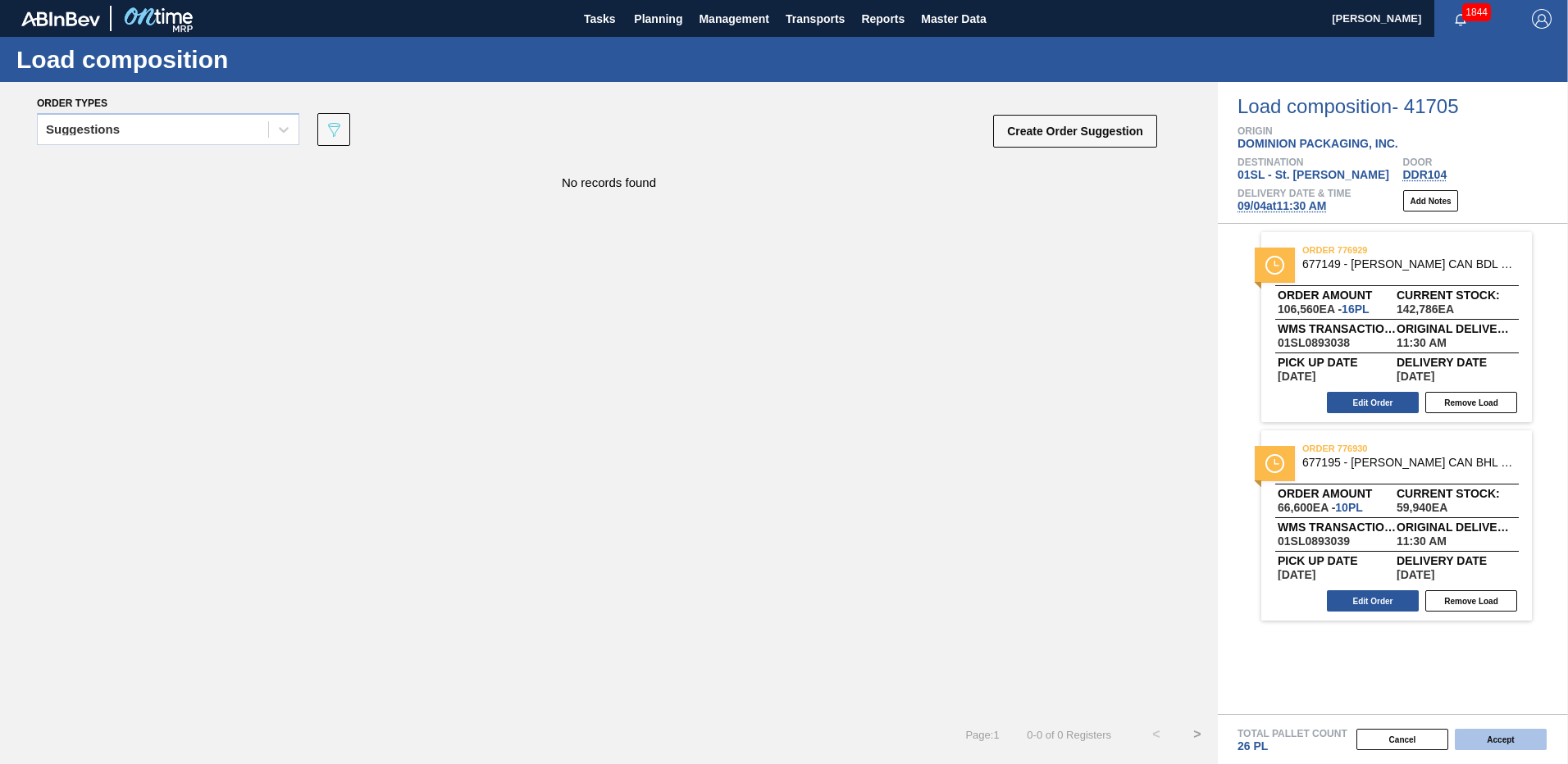
click at [1494, 742] on button "Accept" at bounding box center [1501, 739] width 92 height 21
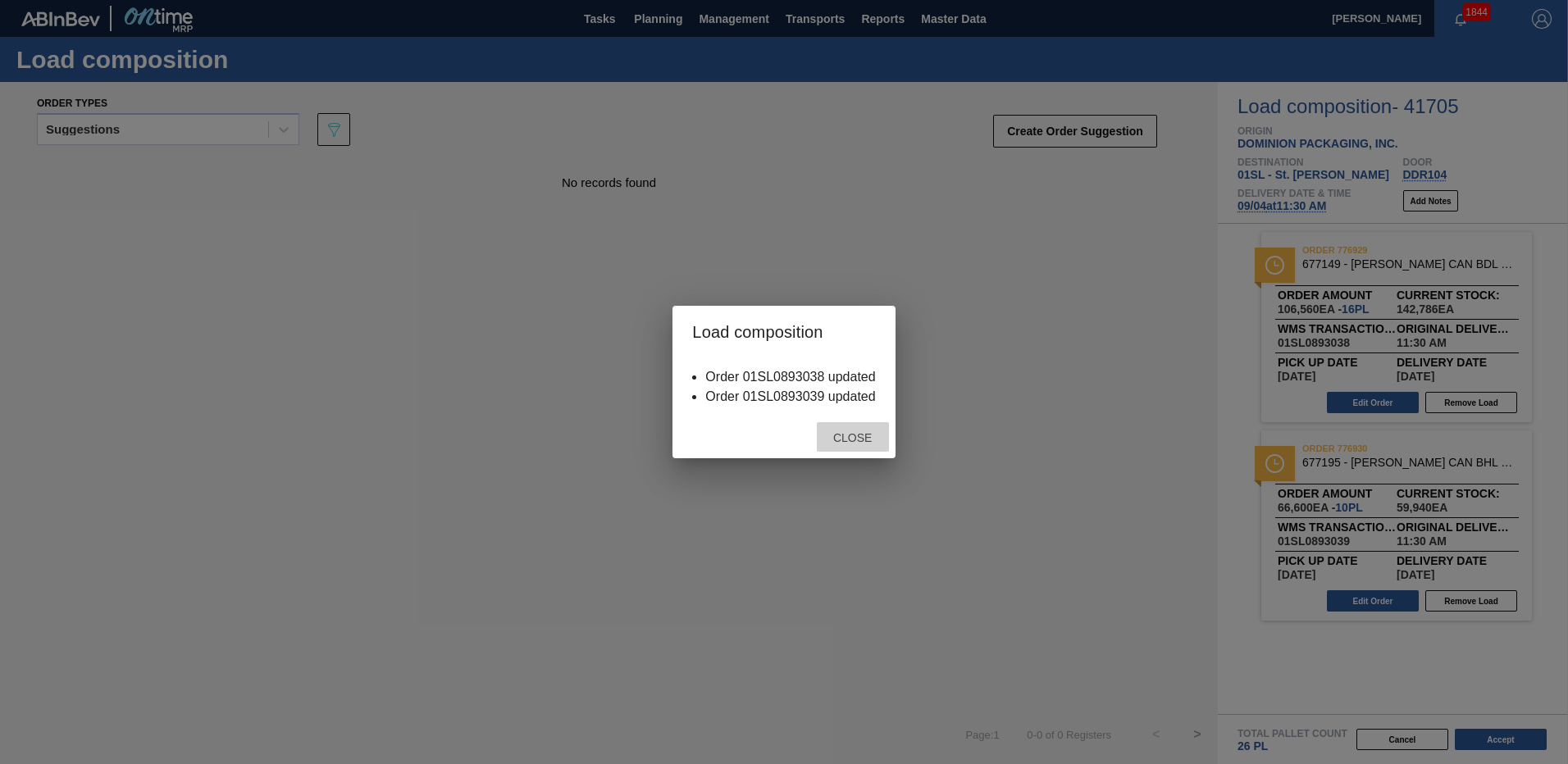
click at [861, 437] on span "Close" at bounding box center [852, 437] width 65 height 13
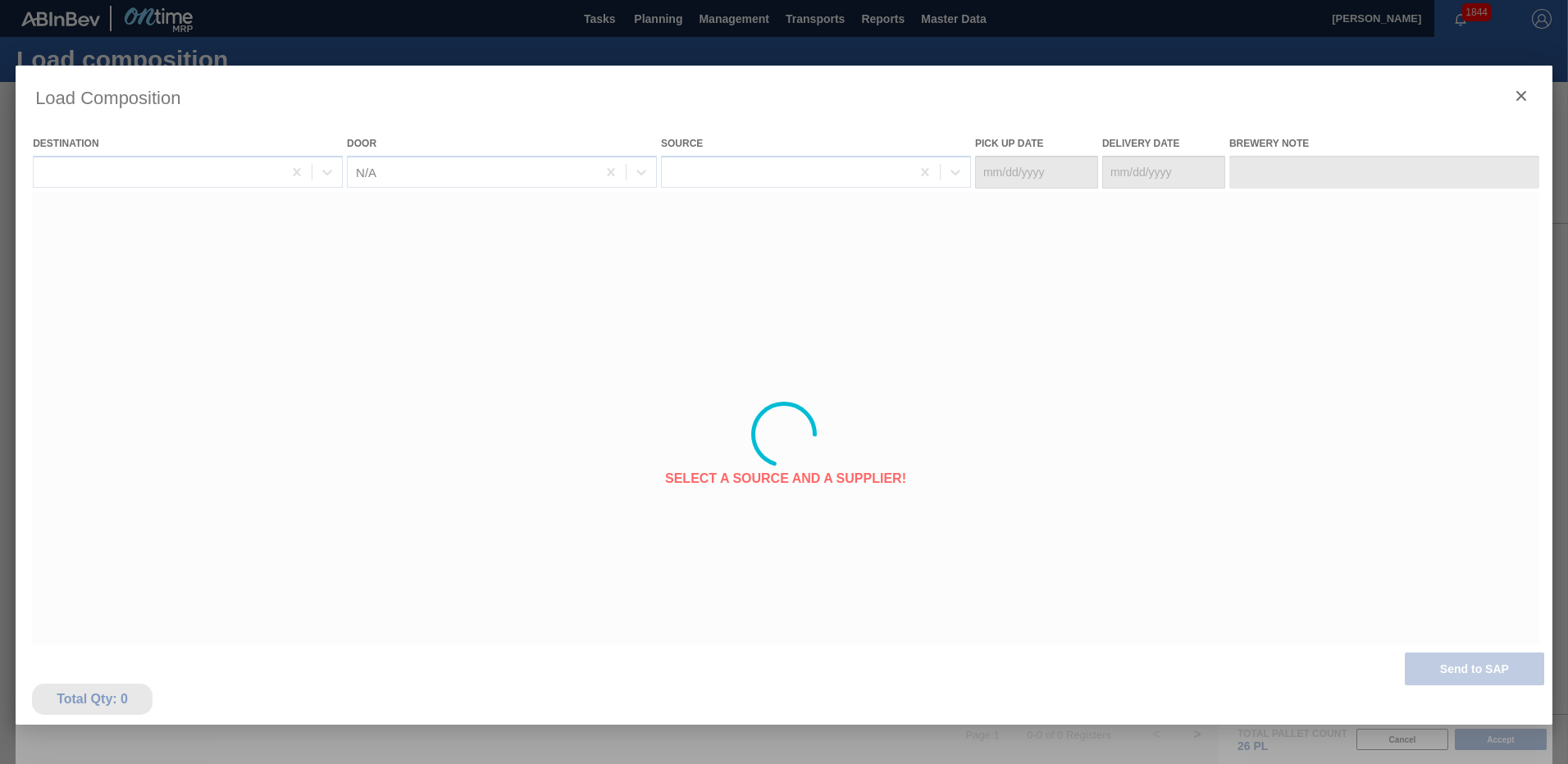
type Date "[DATE]"
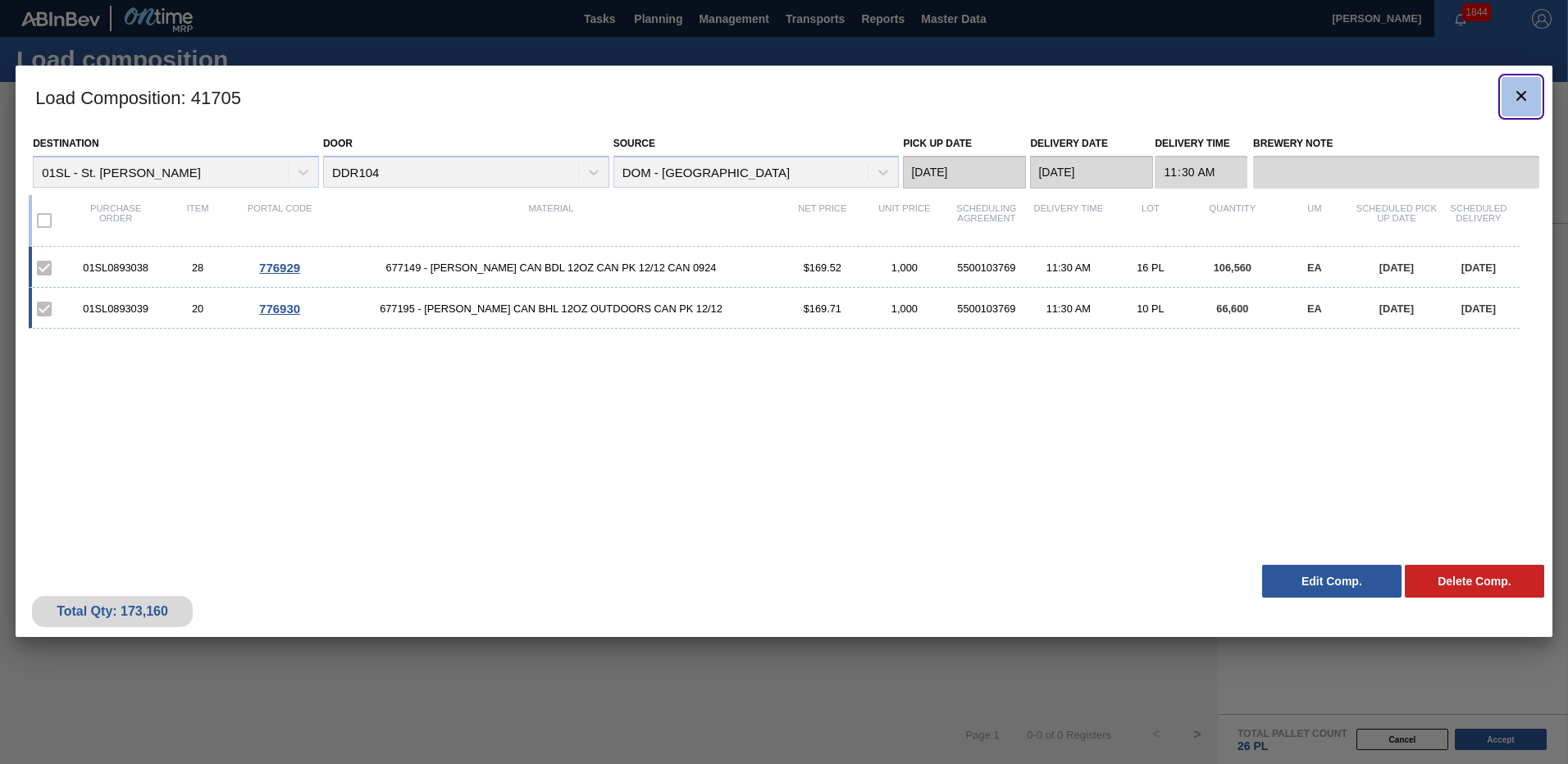
click at [1524, 105] on icon "botão de ícone" at bounding box center [1520, 95] width 20 height 20
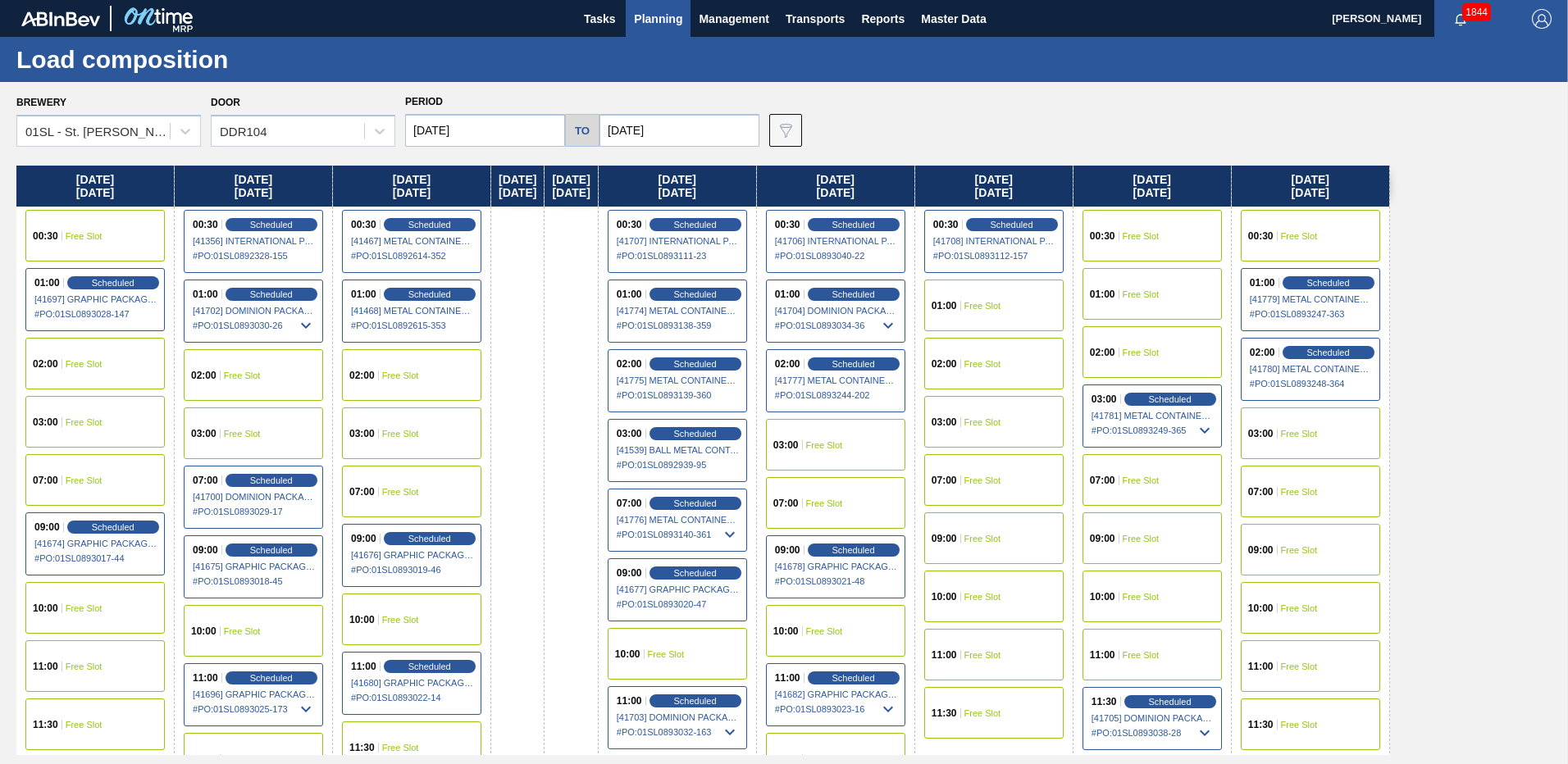
scroll to position [56, 0]
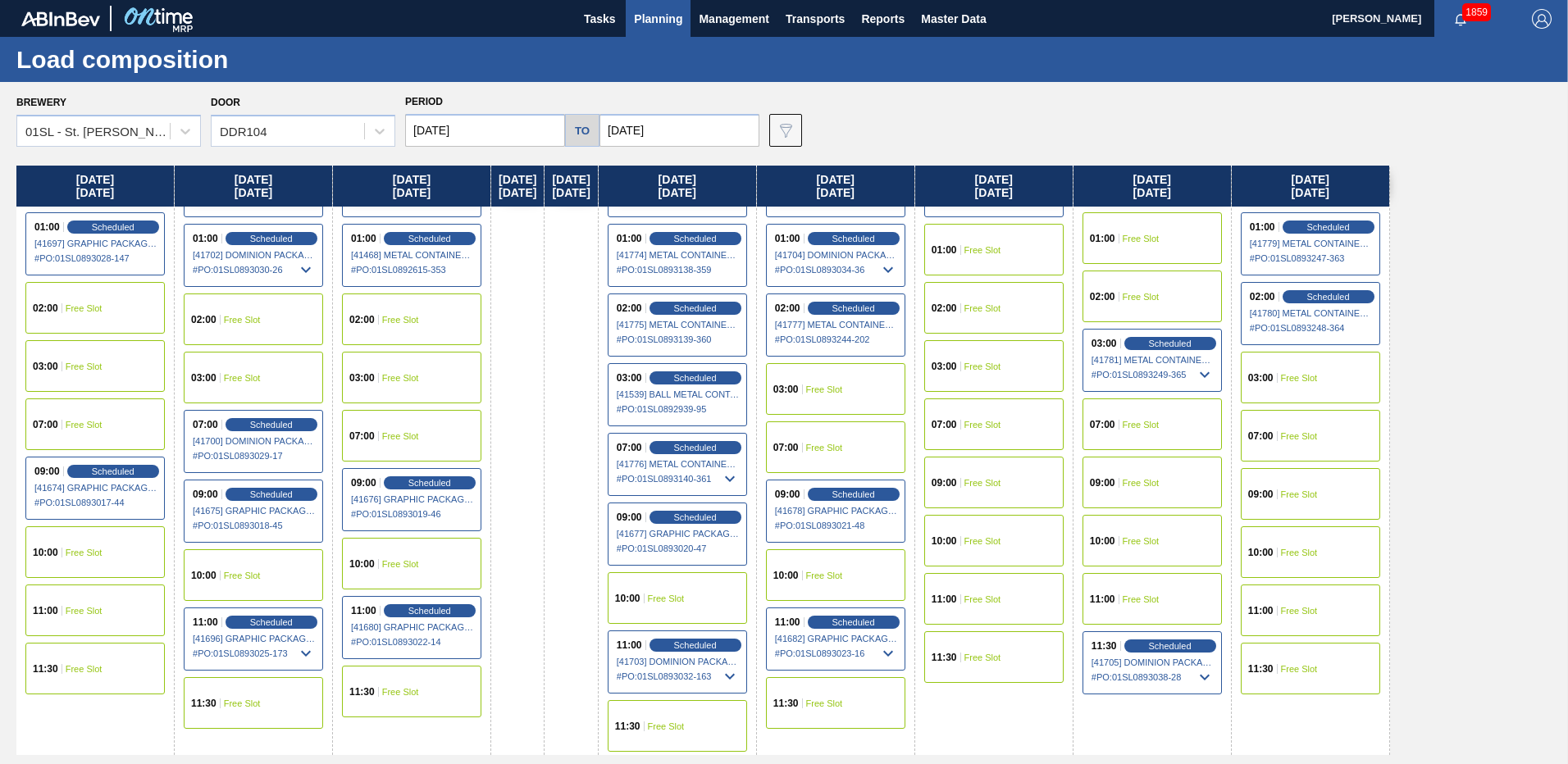
click at [653, 24] on span "Planning" at bounding box center [657, 19] width 48 height 20
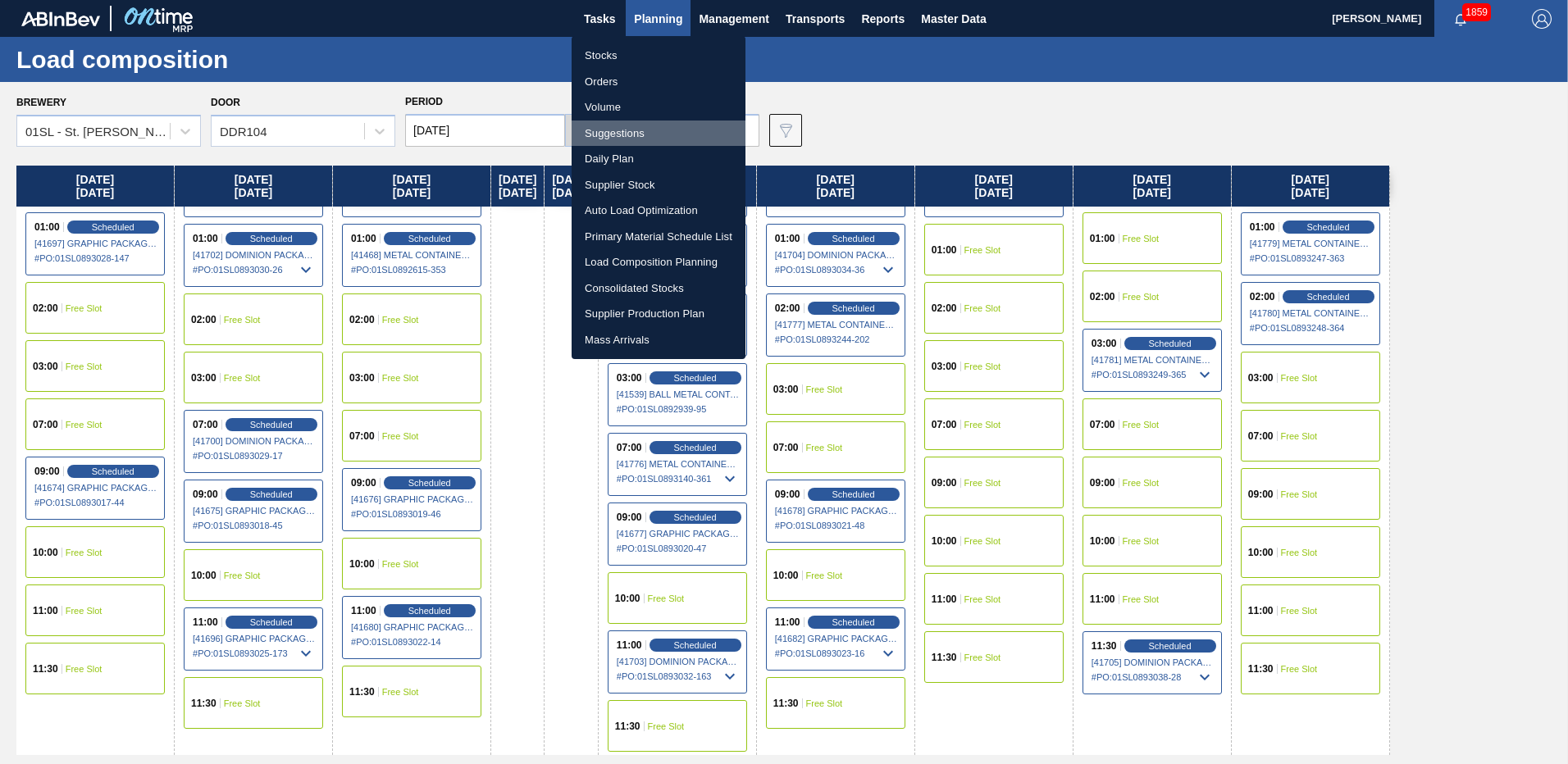
click at [617, 135] on li "Suggestions" at bounding box center [658, 133] width 173 height 26
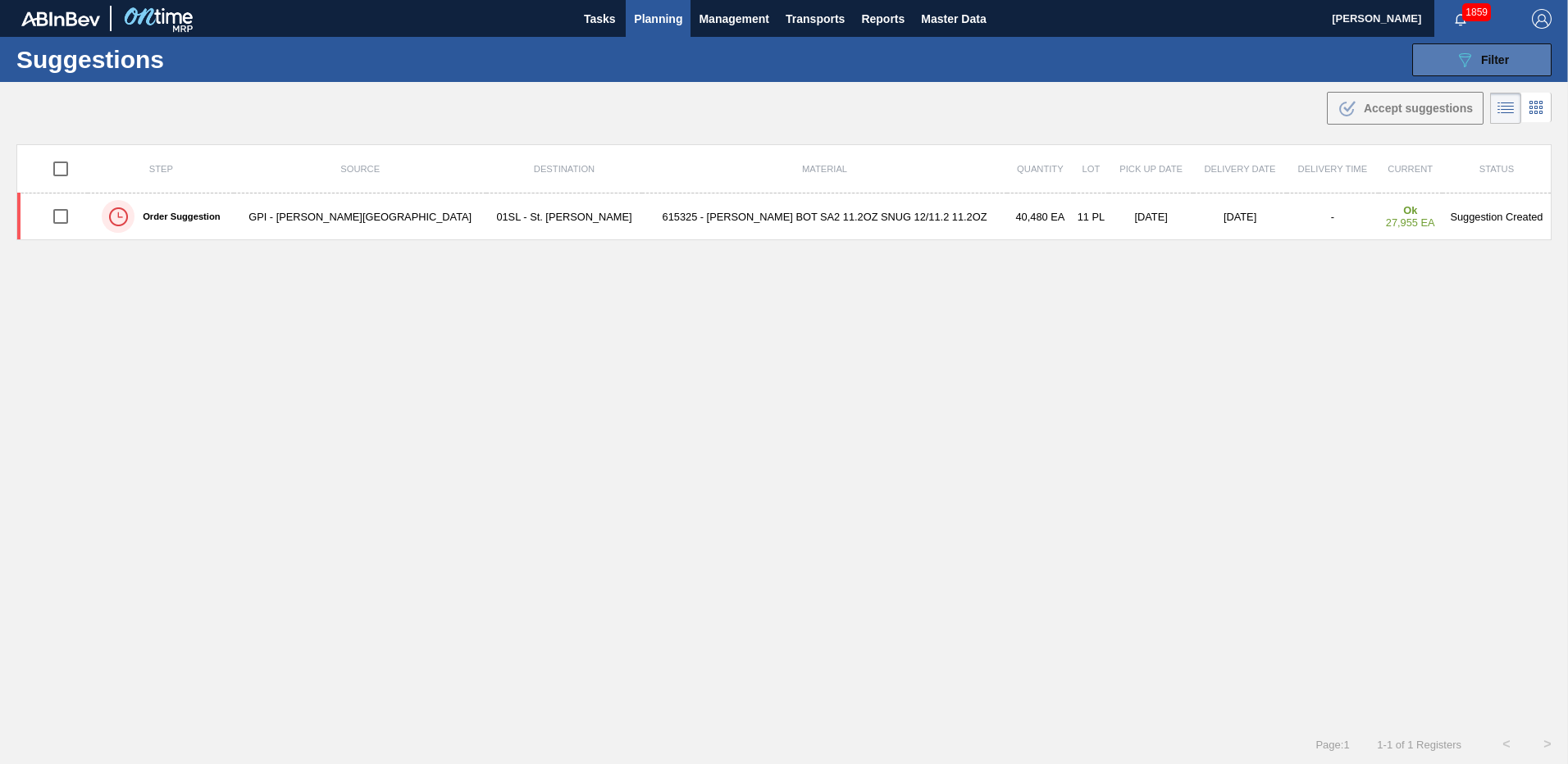
click at [1458, 66] on icon "089F7B8B-B2A5-4AFE-B5C0-19BA573D28AC" at bounding box center [1464, 59] width 20 height 20
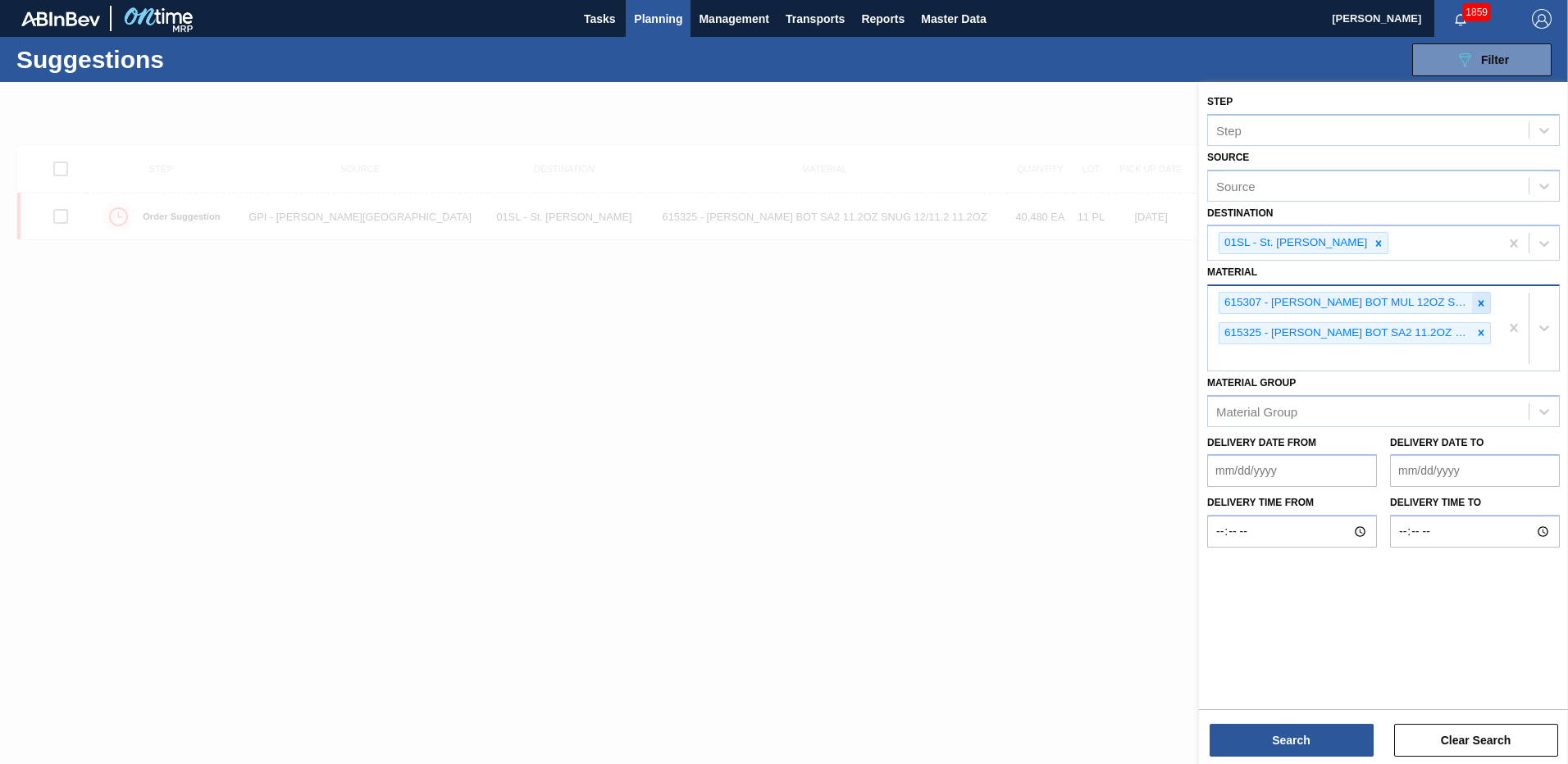
click at [1481, 302] on icon at bounding box center [1481, 303] width 12 height 12
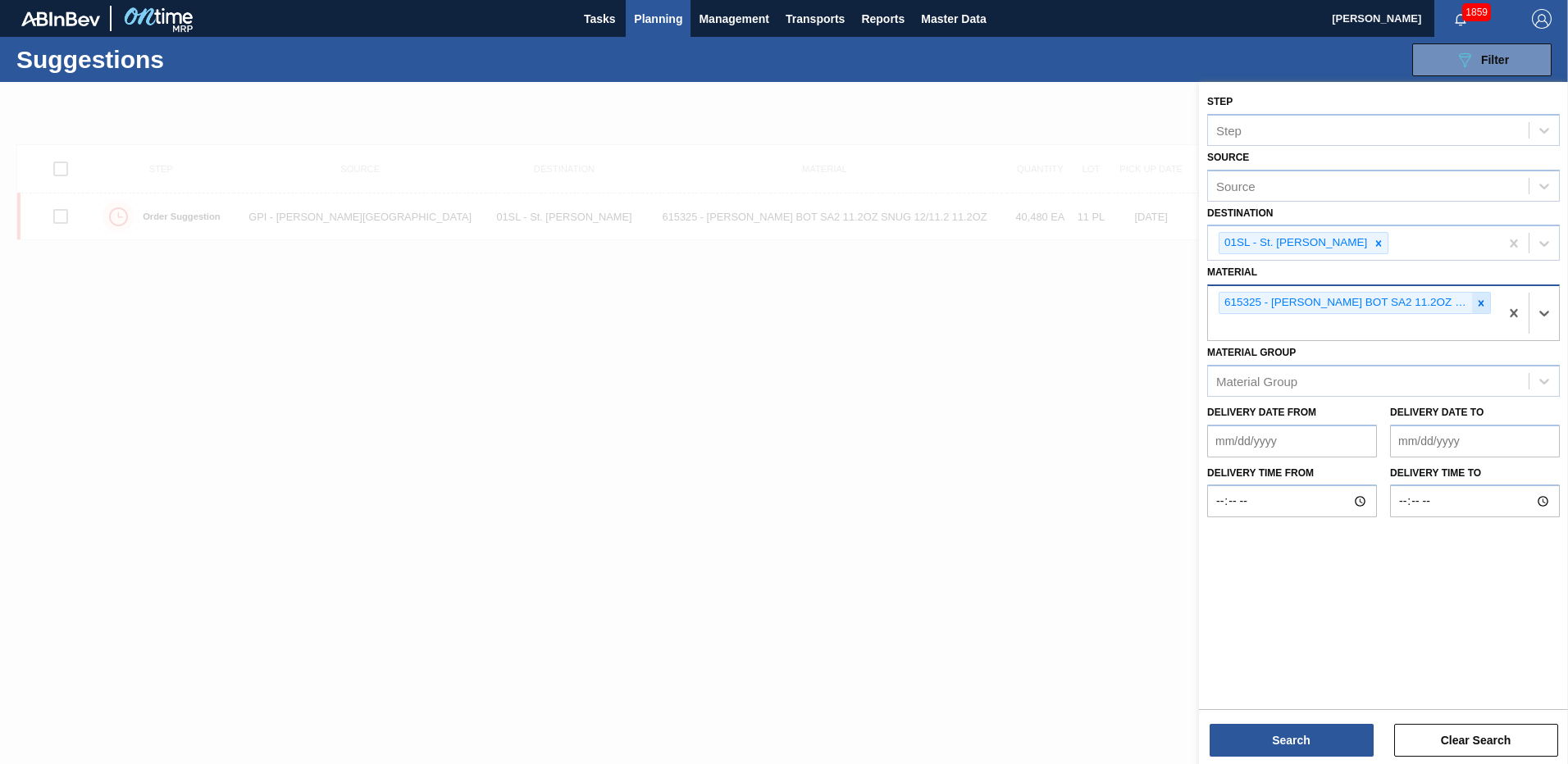
click at [1482, 303] on icon at bounding box center [1481, 303] width 12 height 12
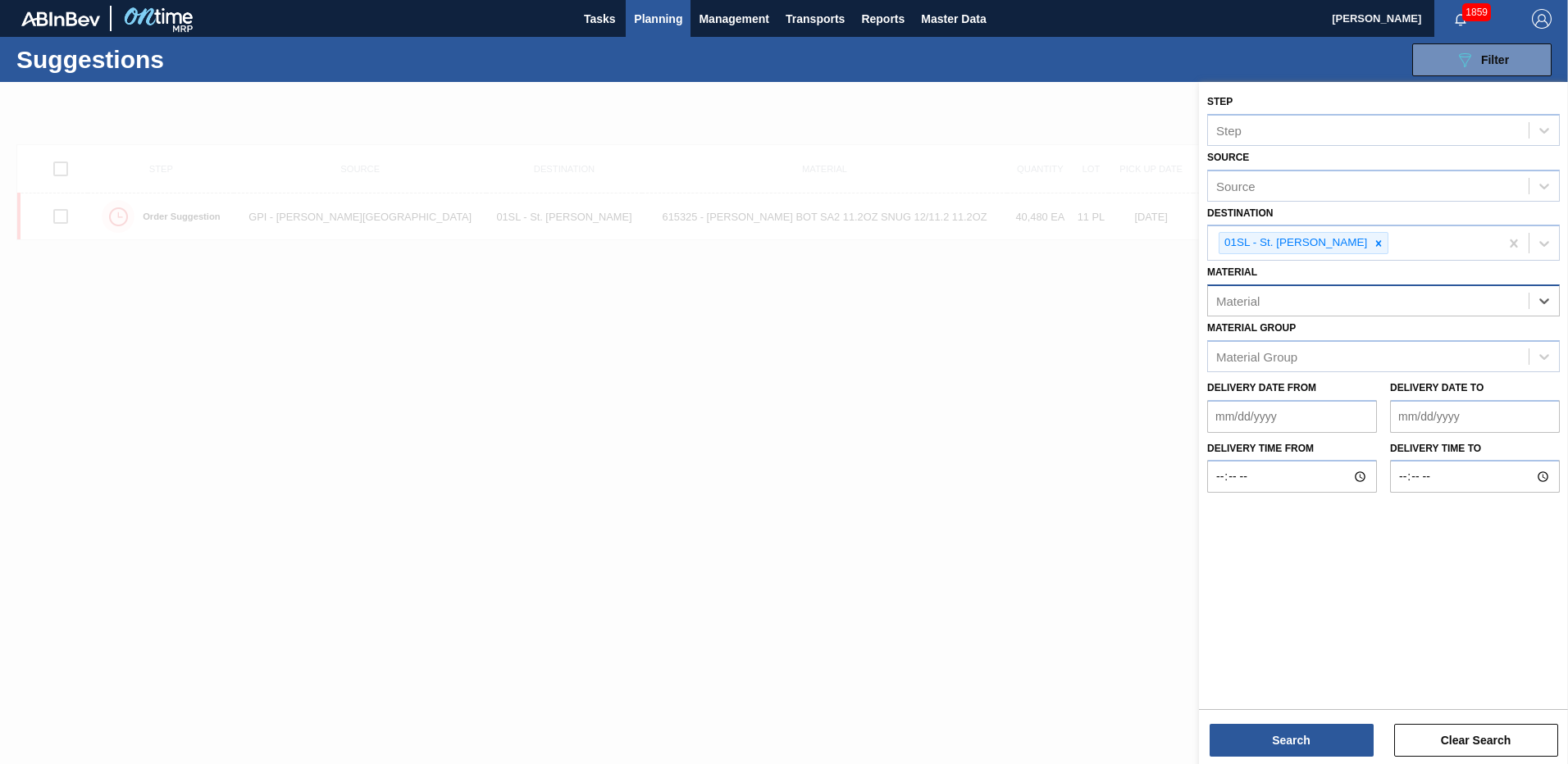
click at [1346, 303] on div "Material" at bounding box center [1367, 301] width 321 height 24
type input "671080"
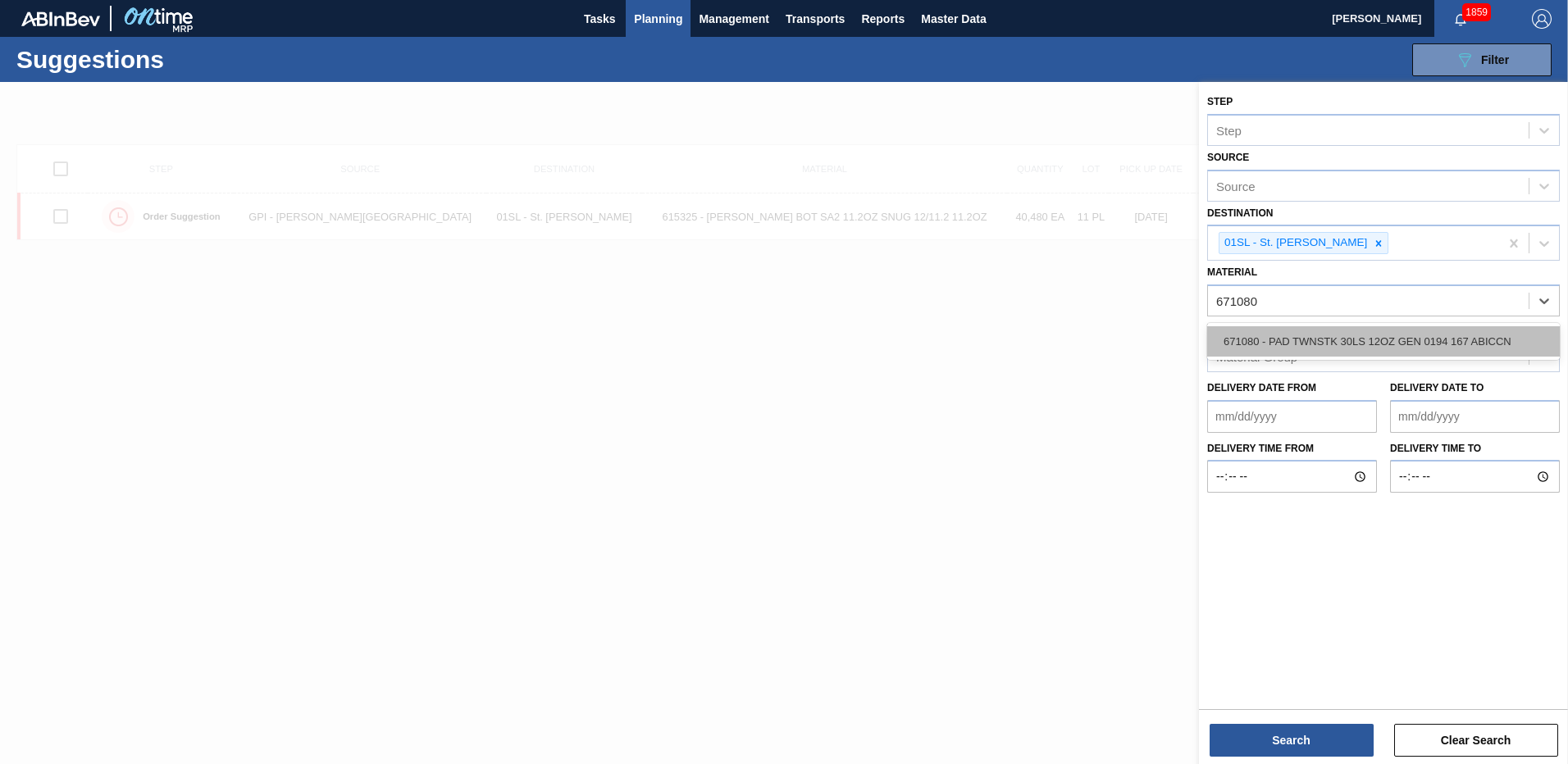
click at [1341, 334] on div "671080 - PAD TWNSTK 30LS 12OZ GEN 0194 167 ABICCN" at bounding box center [1383, 342] width 353 height 31
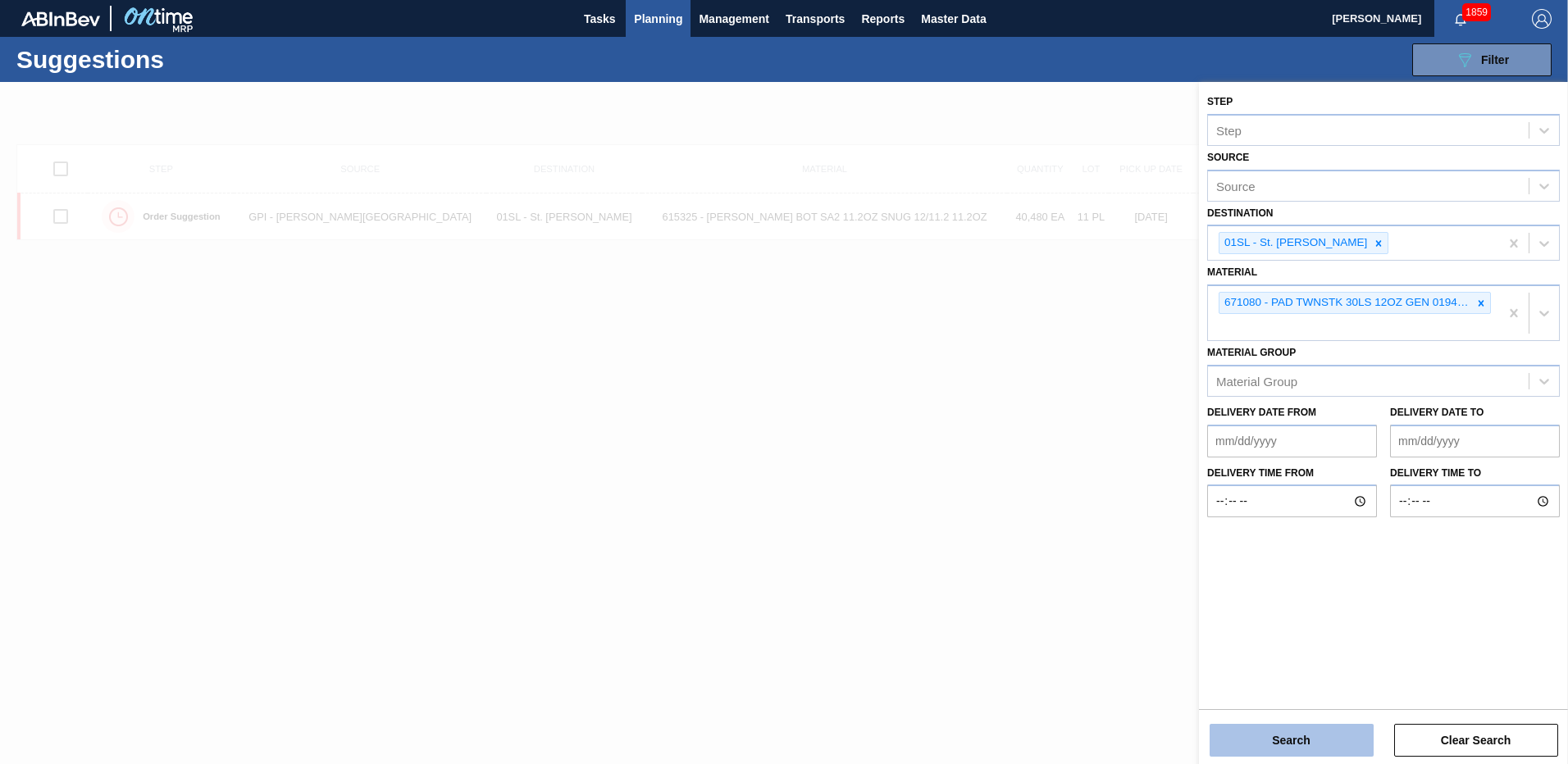
click at [1295, 730] on button "Search" at bounding box center [1291, 739] width 164 height 33
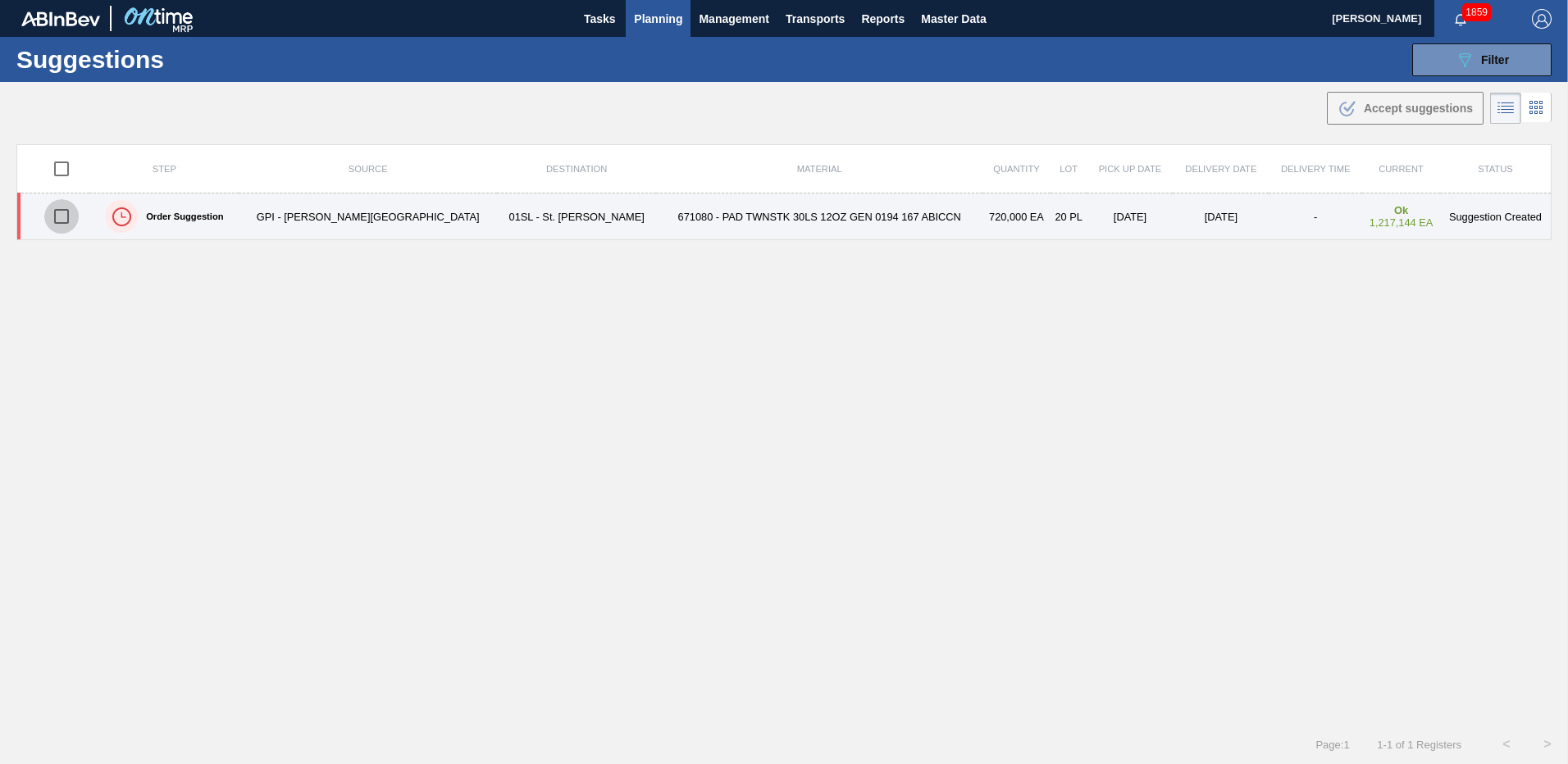
click at [70, 218] on input "checkbox" at bounding box center [61, 216] width 35 height 35
checkbox input "true"
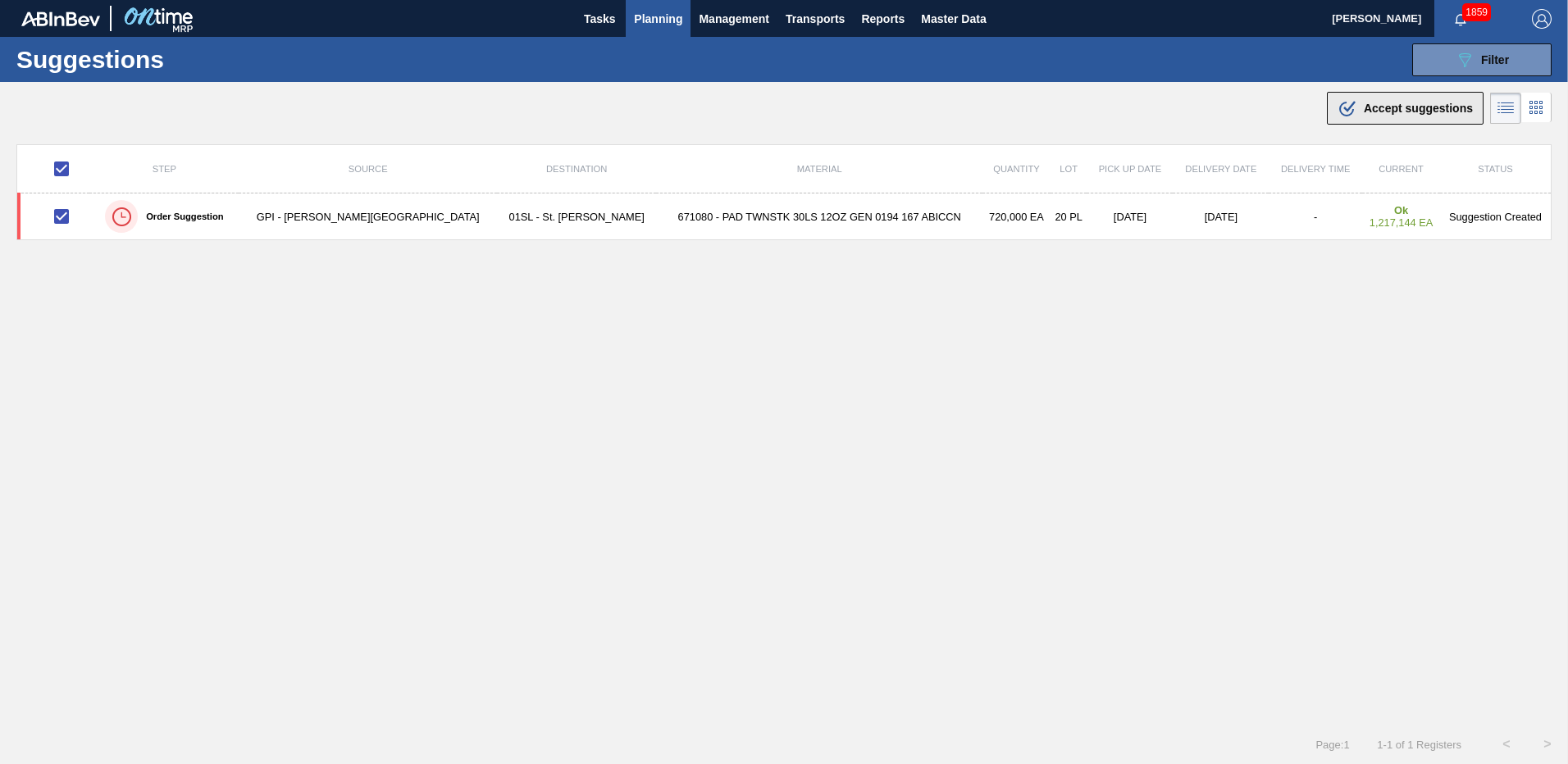
click at [1346, 116] on icon ".b{fill:var(--color-action-default)}" at bounding box center [1347, 108] width 20 height 20
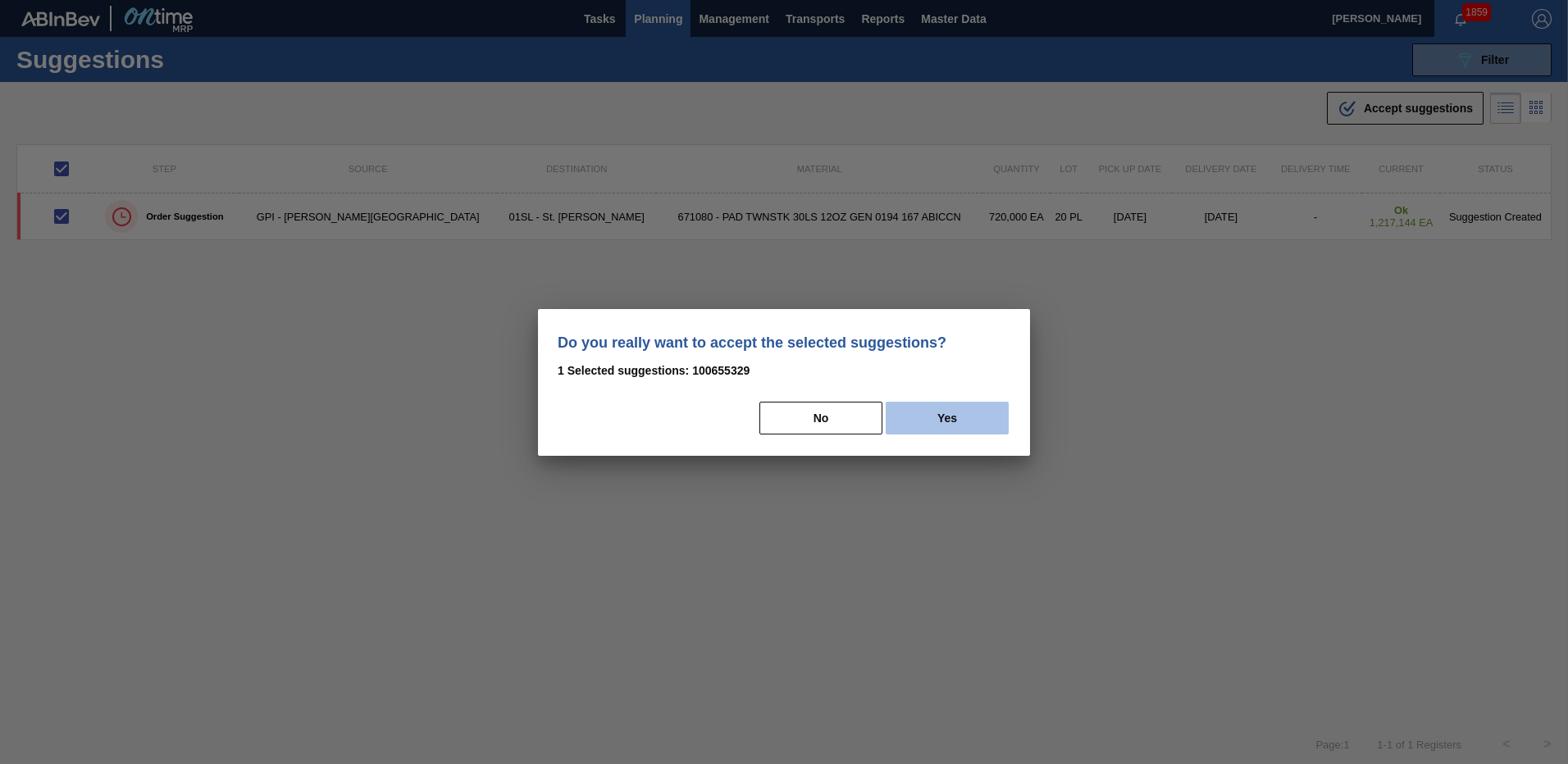
click at [929, 403] on button "Yes" at bounding box center [946, 418] width 123 height 33
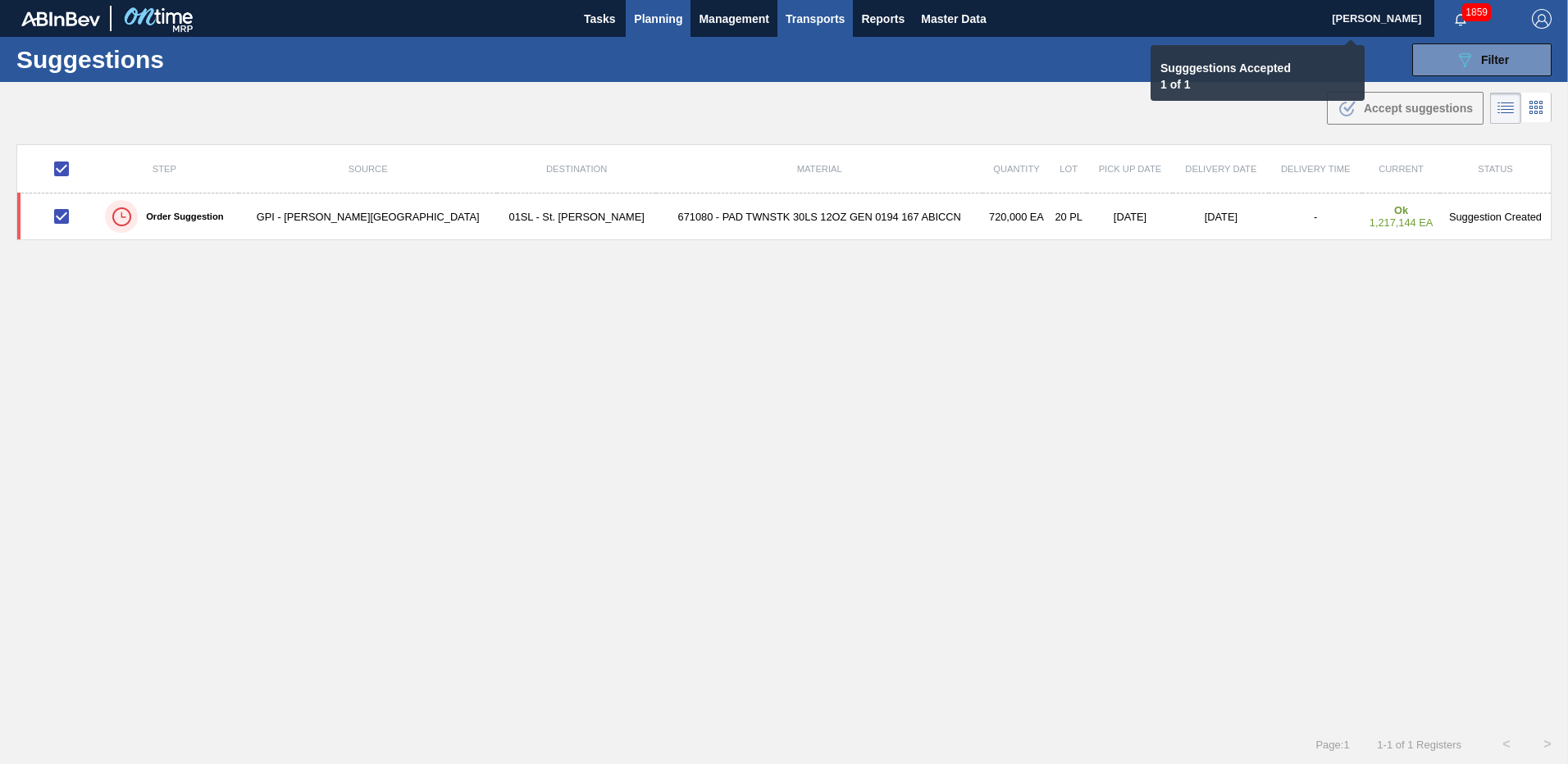
checkbox input "false"
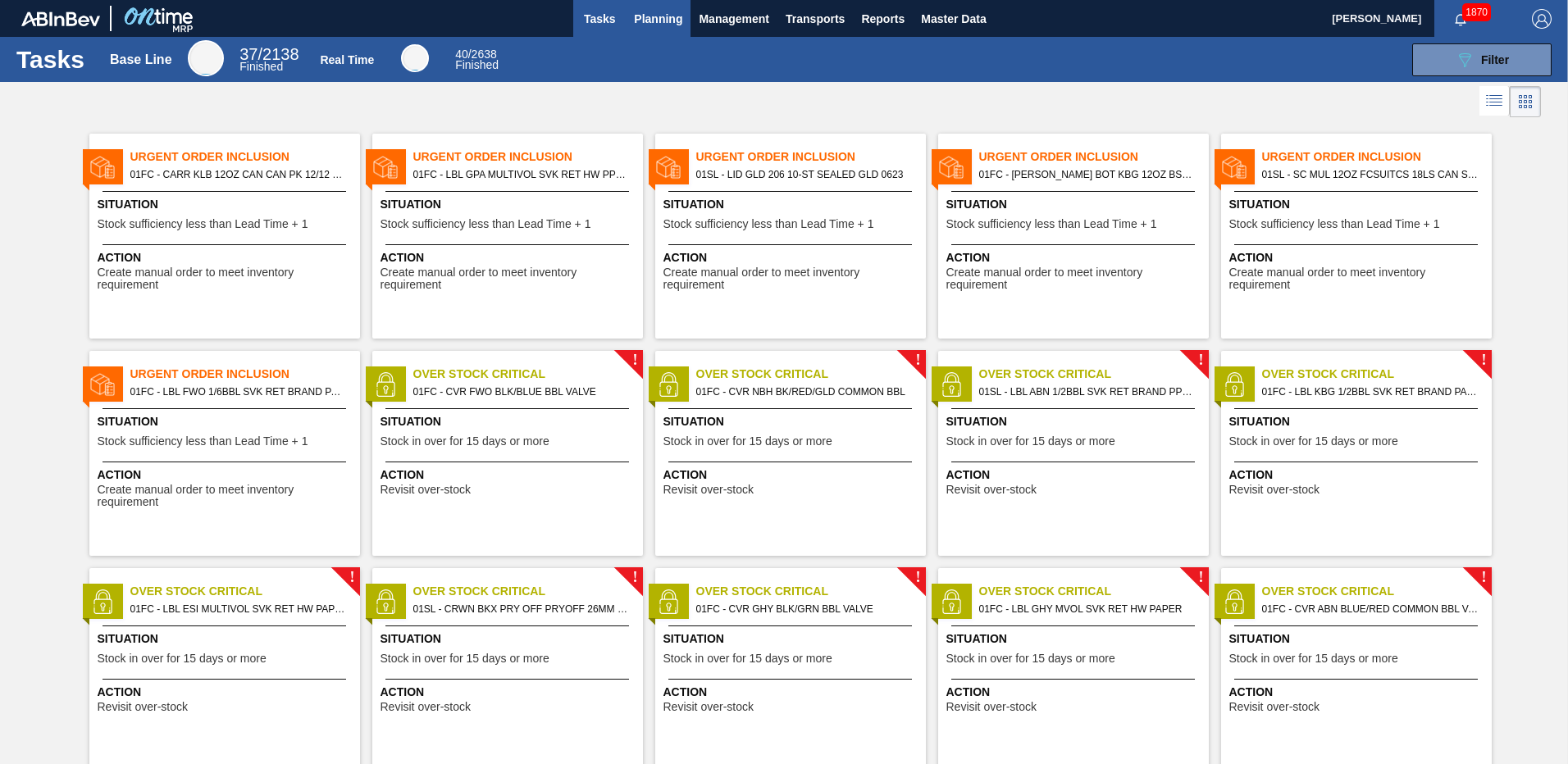
click at [664, 13] on span "Planning" at bounding box center [657, 19] width 48 height 20
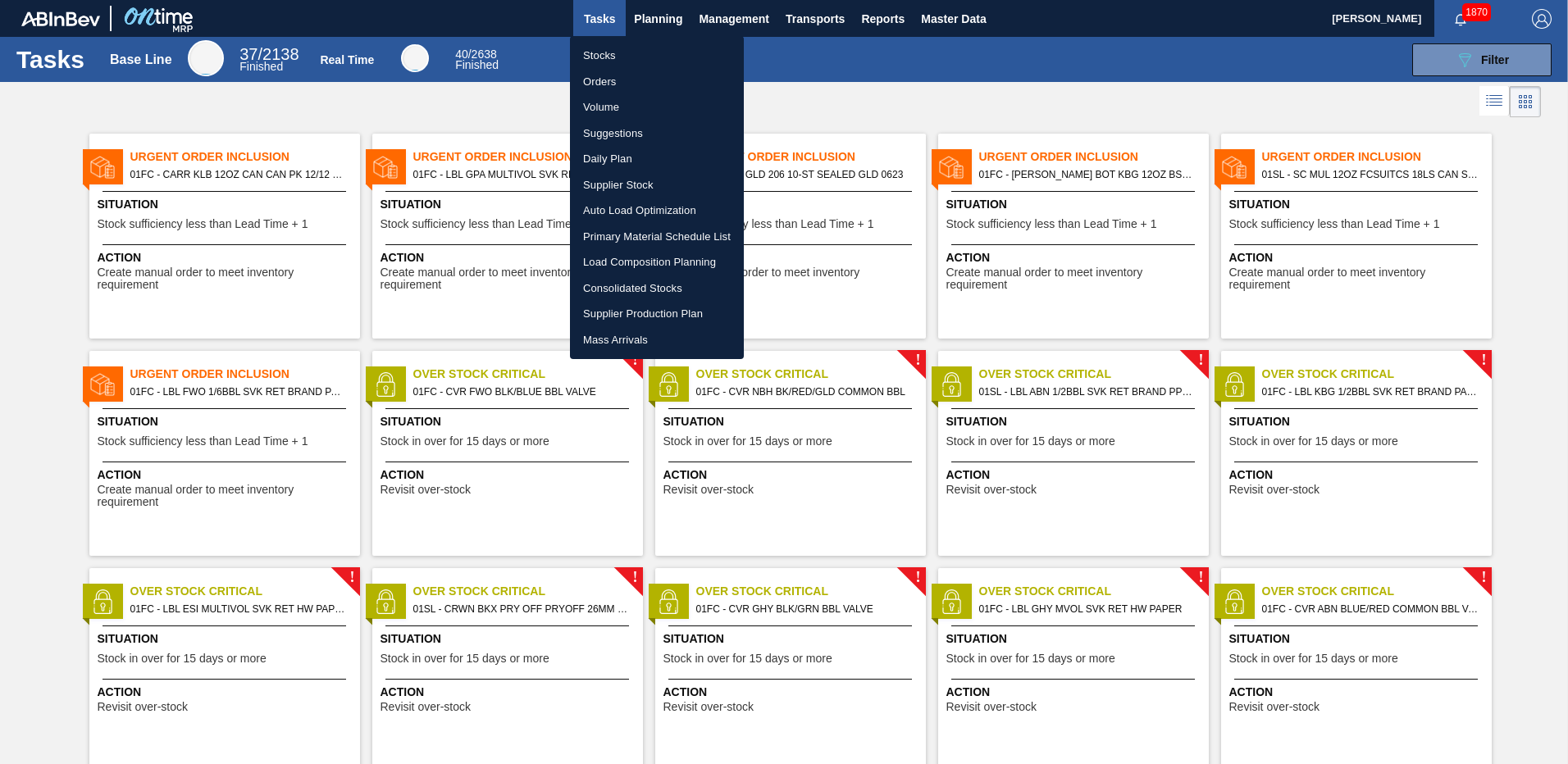
click at [628, 252] on li "Load Composition Planning" at bounding box center [656, 262] width 173 height 26
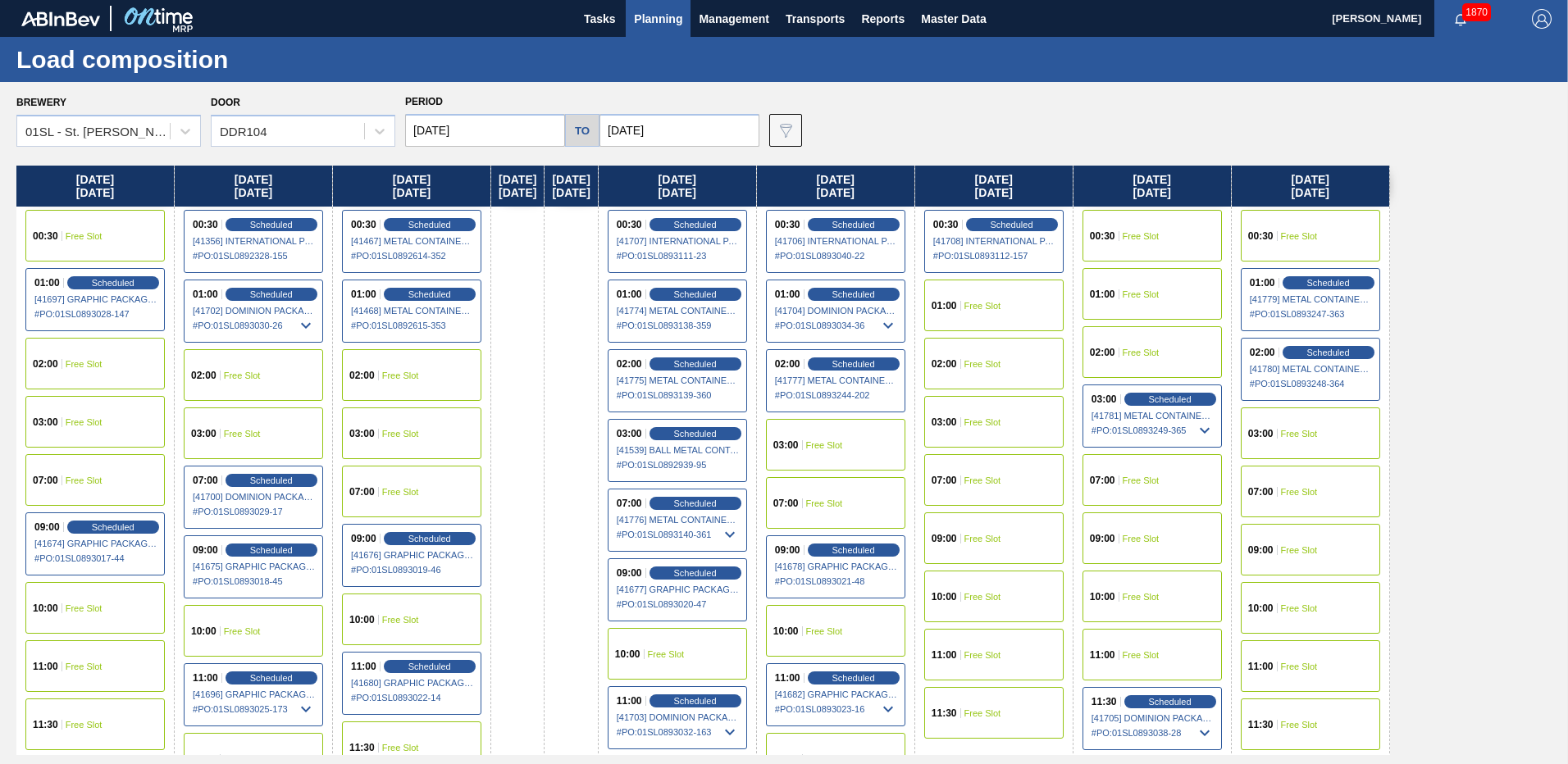
scroll to position [56, 0]
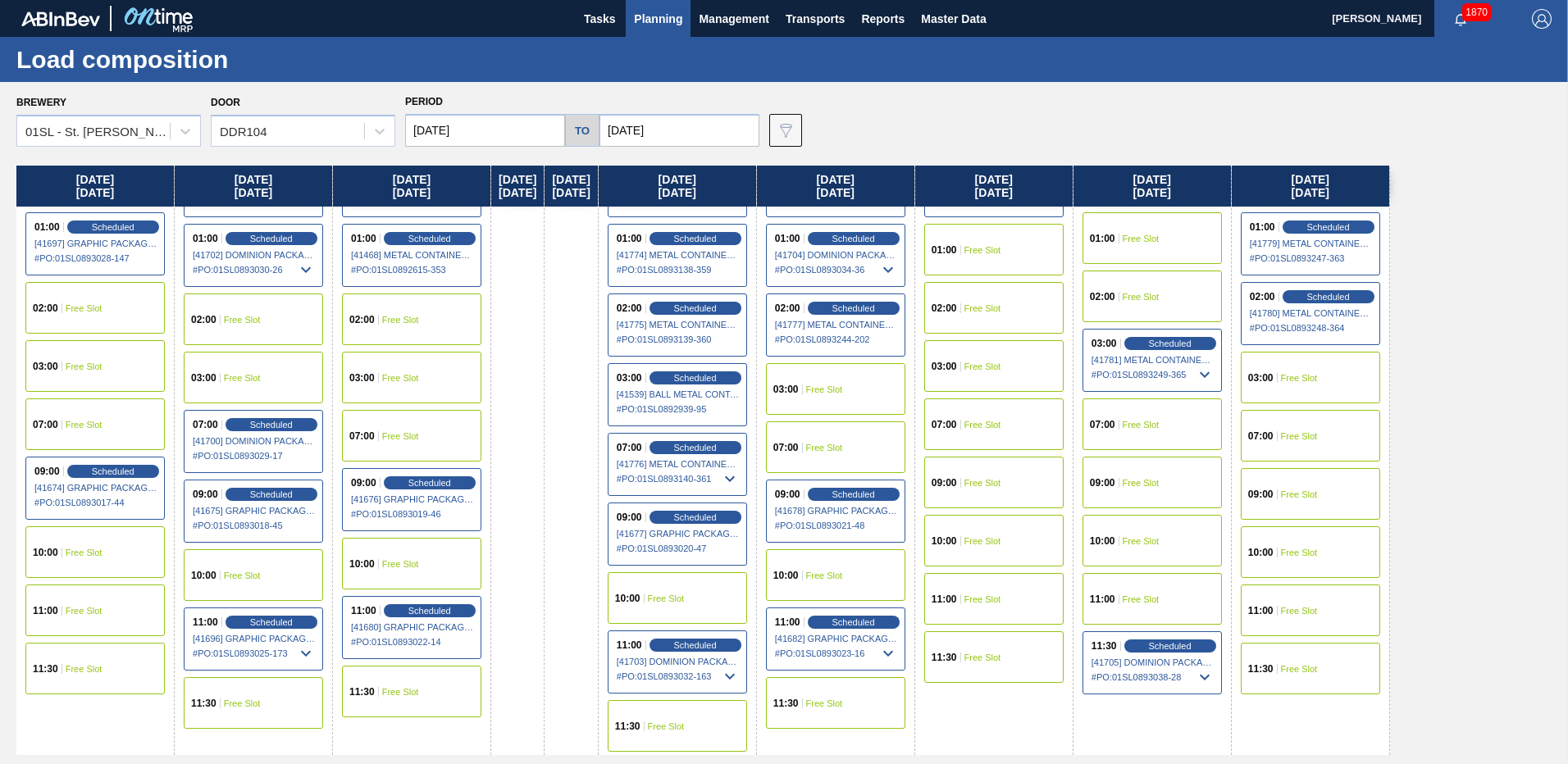
click at [1206, 484] on div "09:00 Free Slot" at bounding box center [1152, 482] width 139 height 52
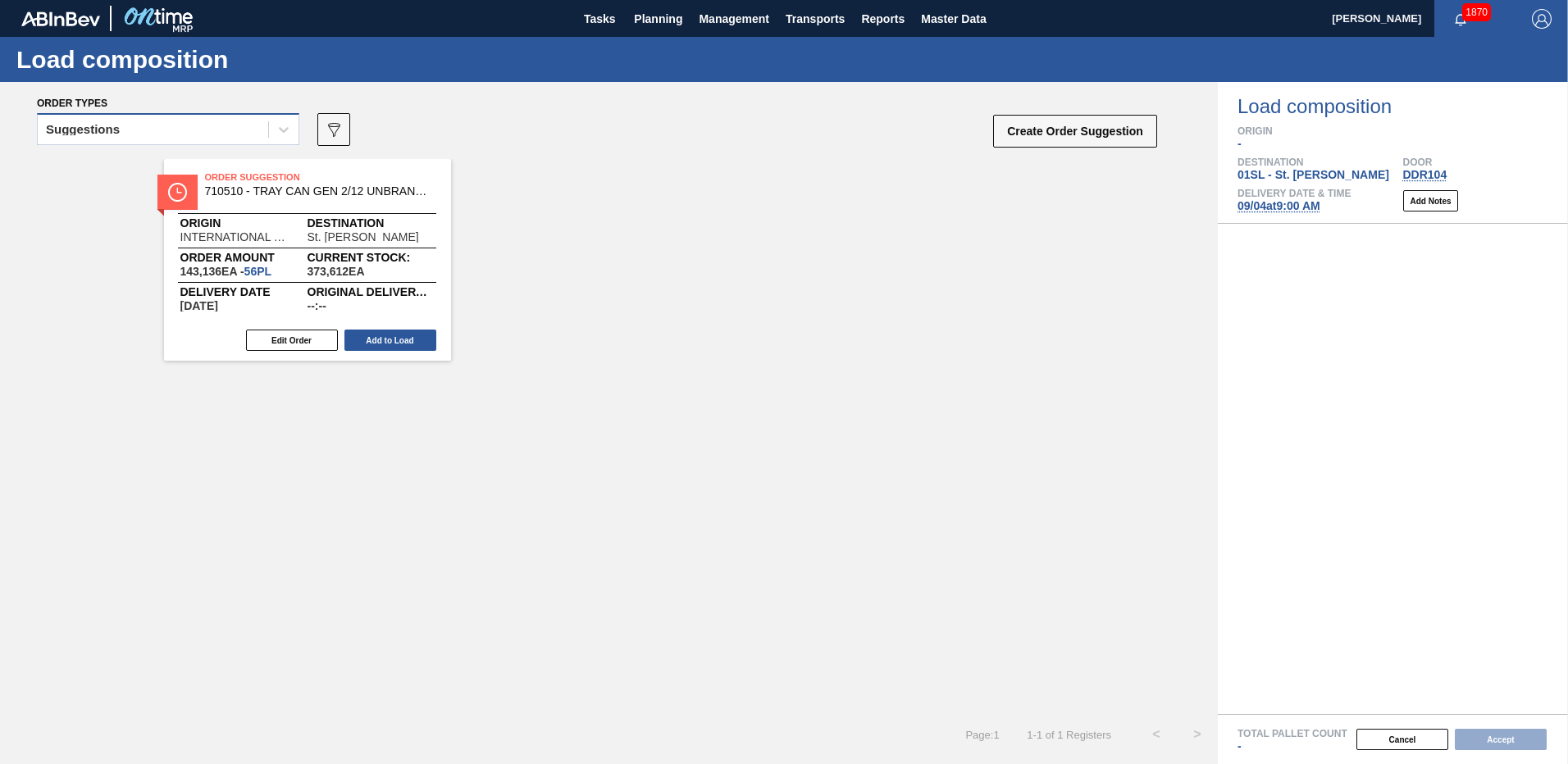
click at [219, 131] on div "Suggestions" at bounding box center [152, 130] width 230 height 24
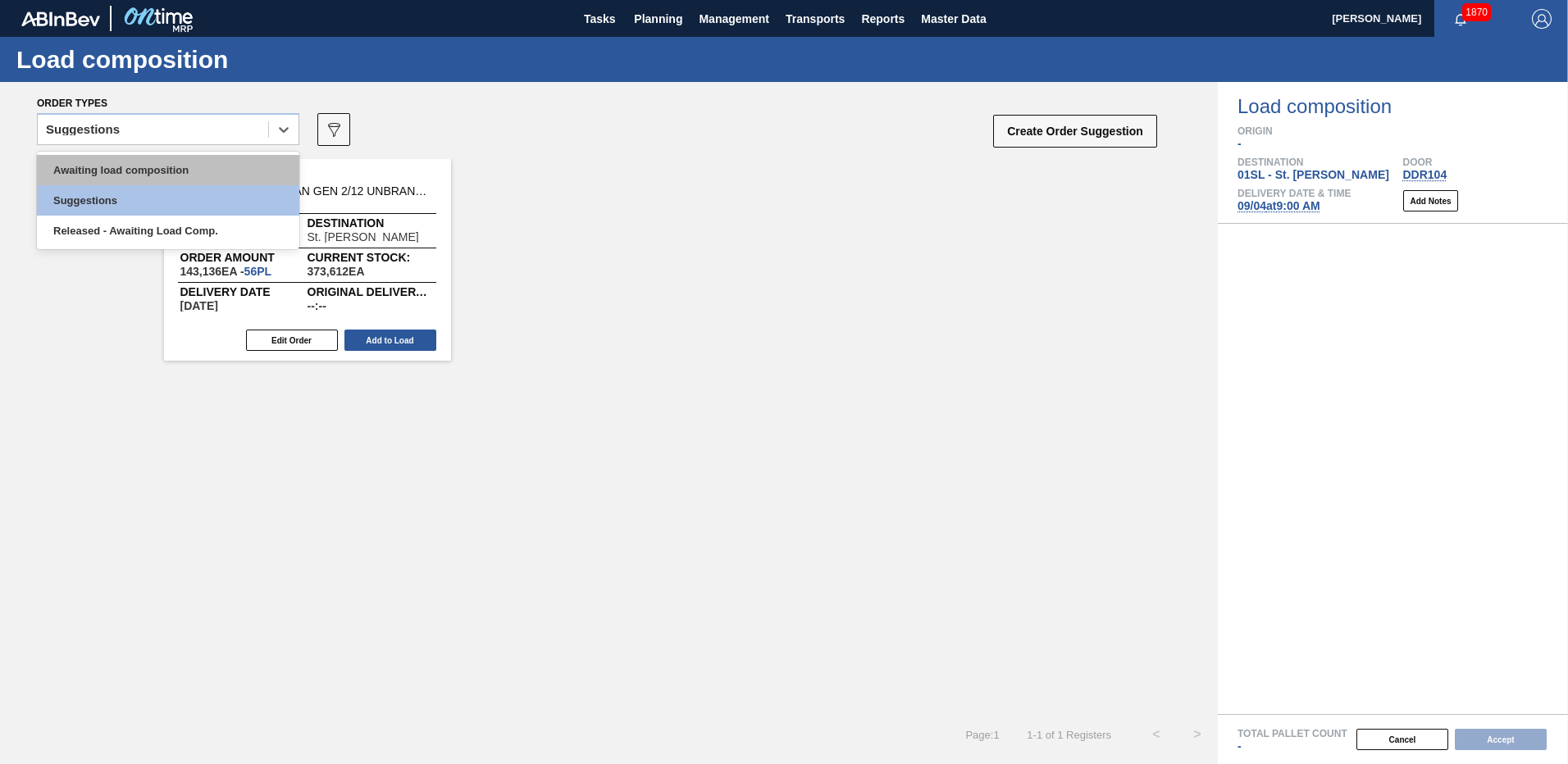
click at [165, 167] on div "Awaiting load composition" at bounding box center [168, 170] width 263 height 31
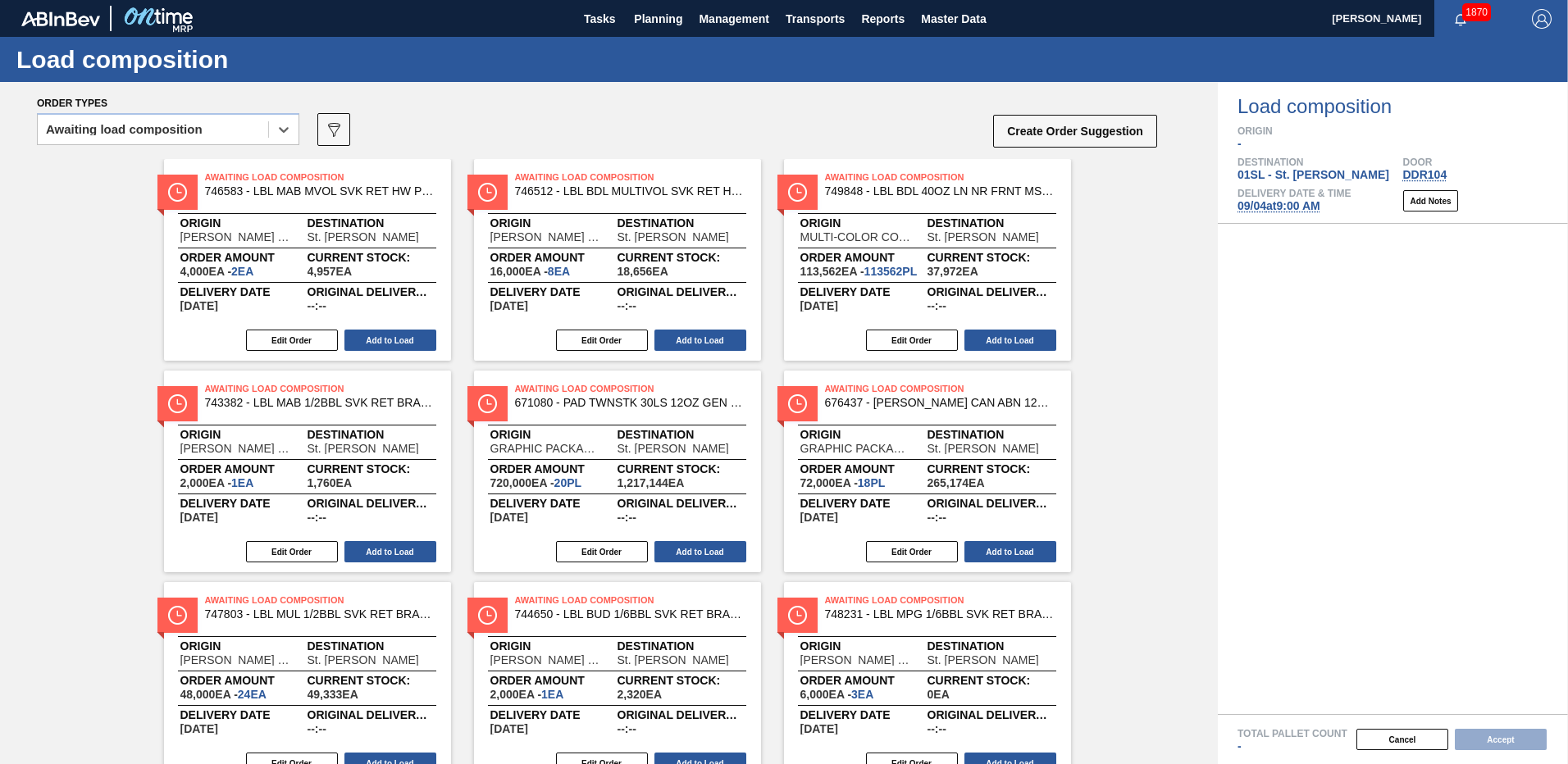
scroll to position [103, 0]
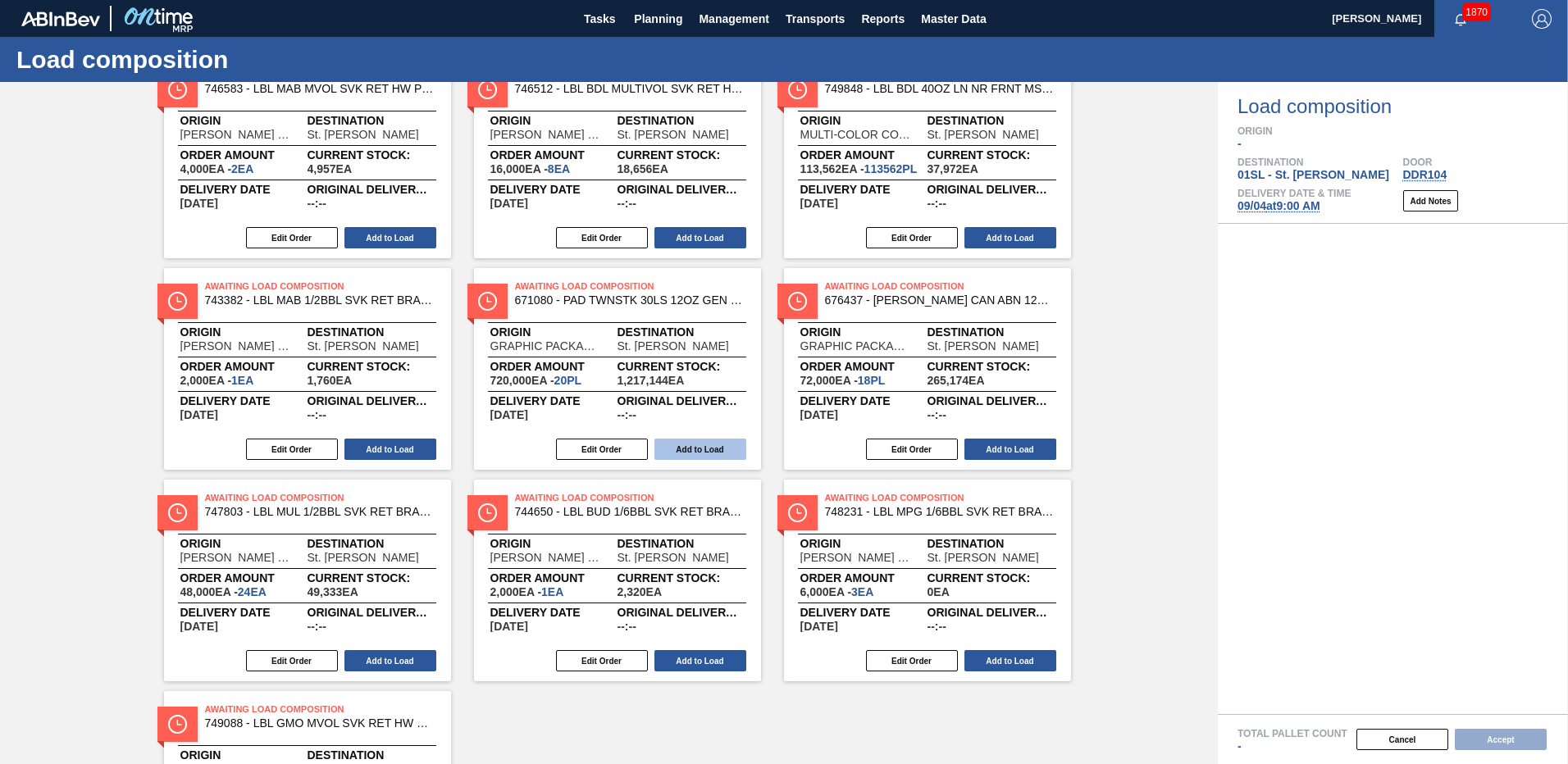
click at [715, 444] on button "Add to Load" at bounding box center [701, 449] width 92 height 21
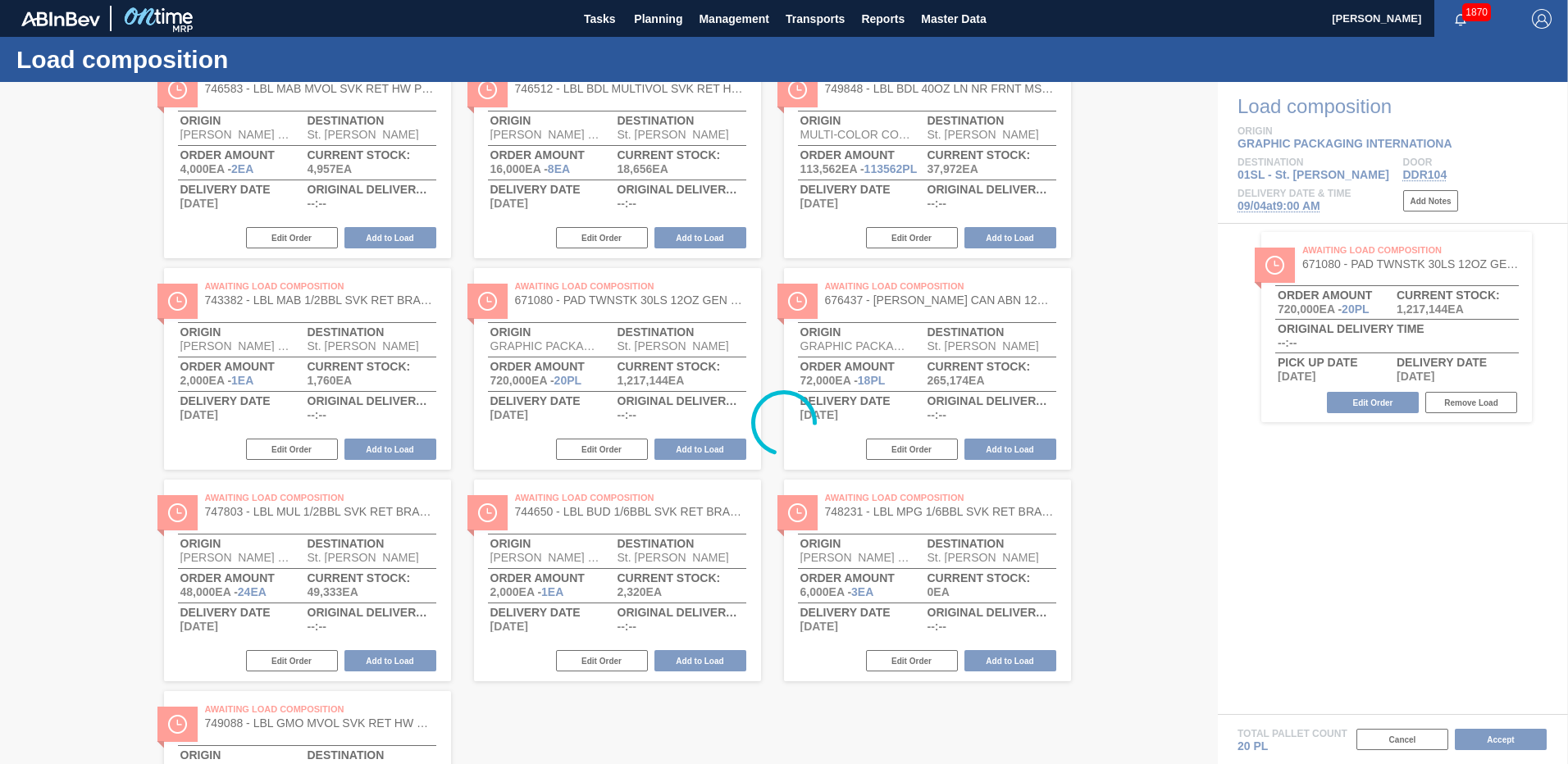
scroll to position [0, 0]
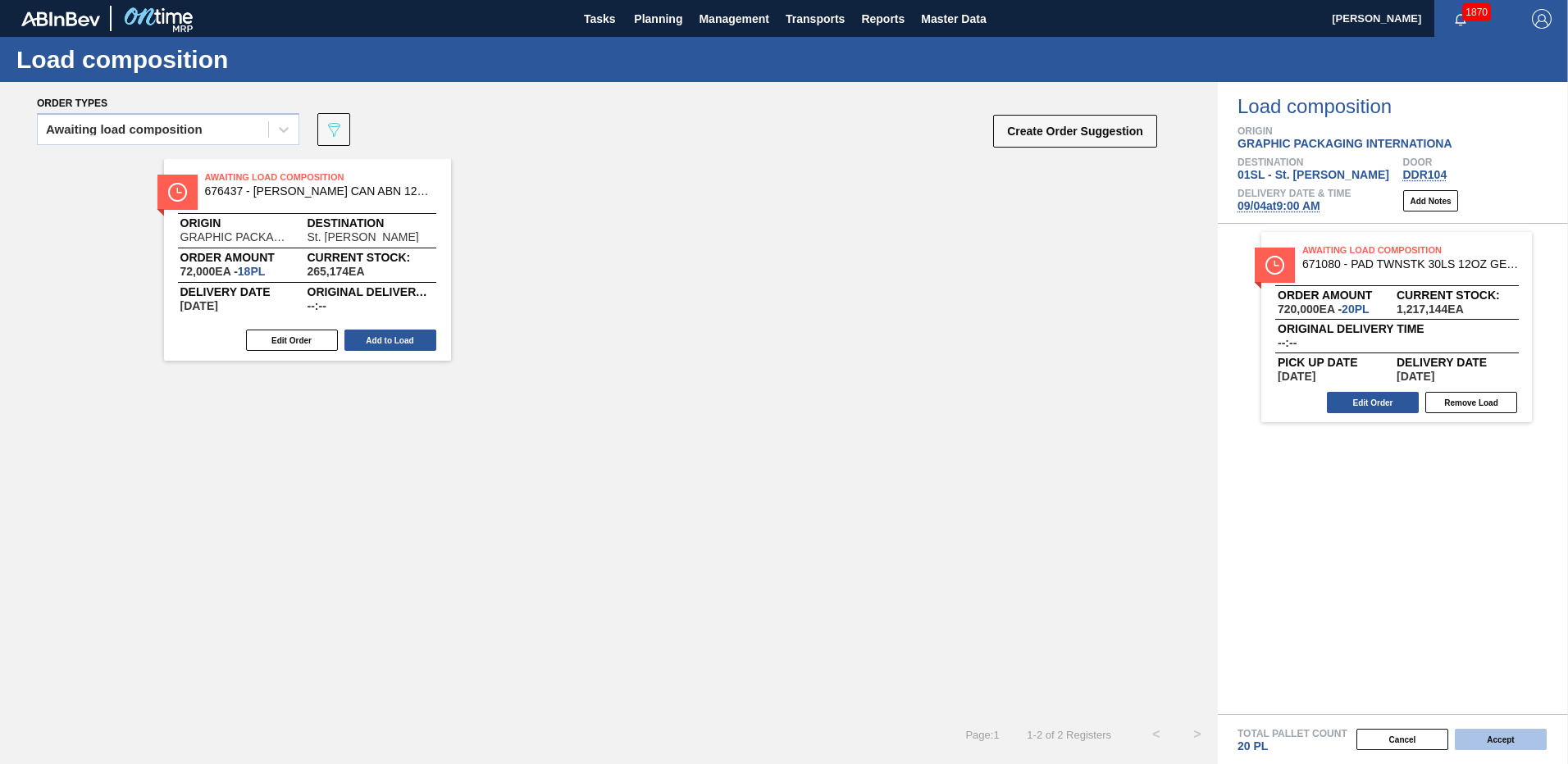
click at [1488, 734] on button "Accept" at bounding box center [1501, 739] width 92 height 21
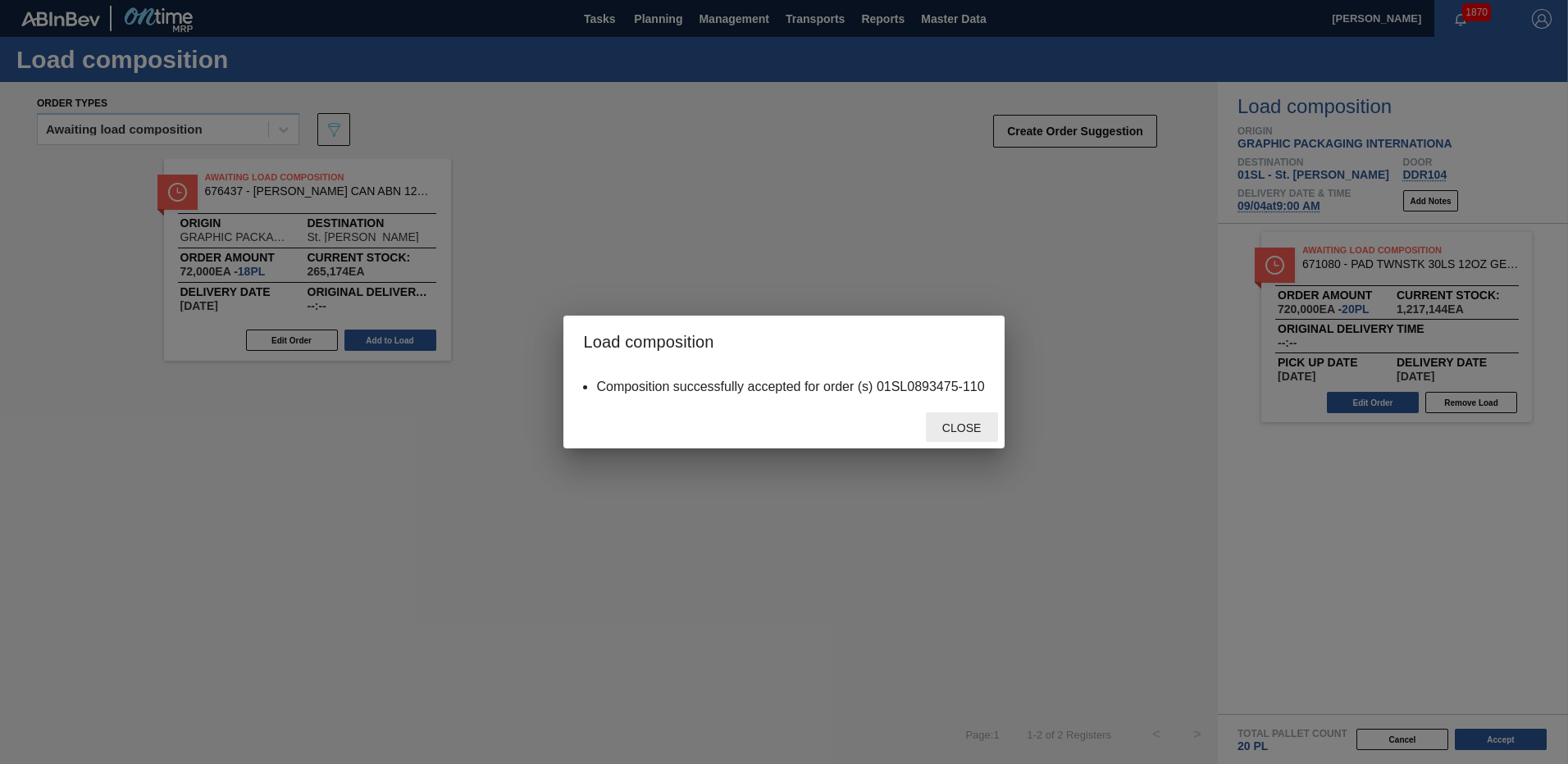
click at [941, 426] on span "Close" at bounding box center [962, 427] width 65 height 13
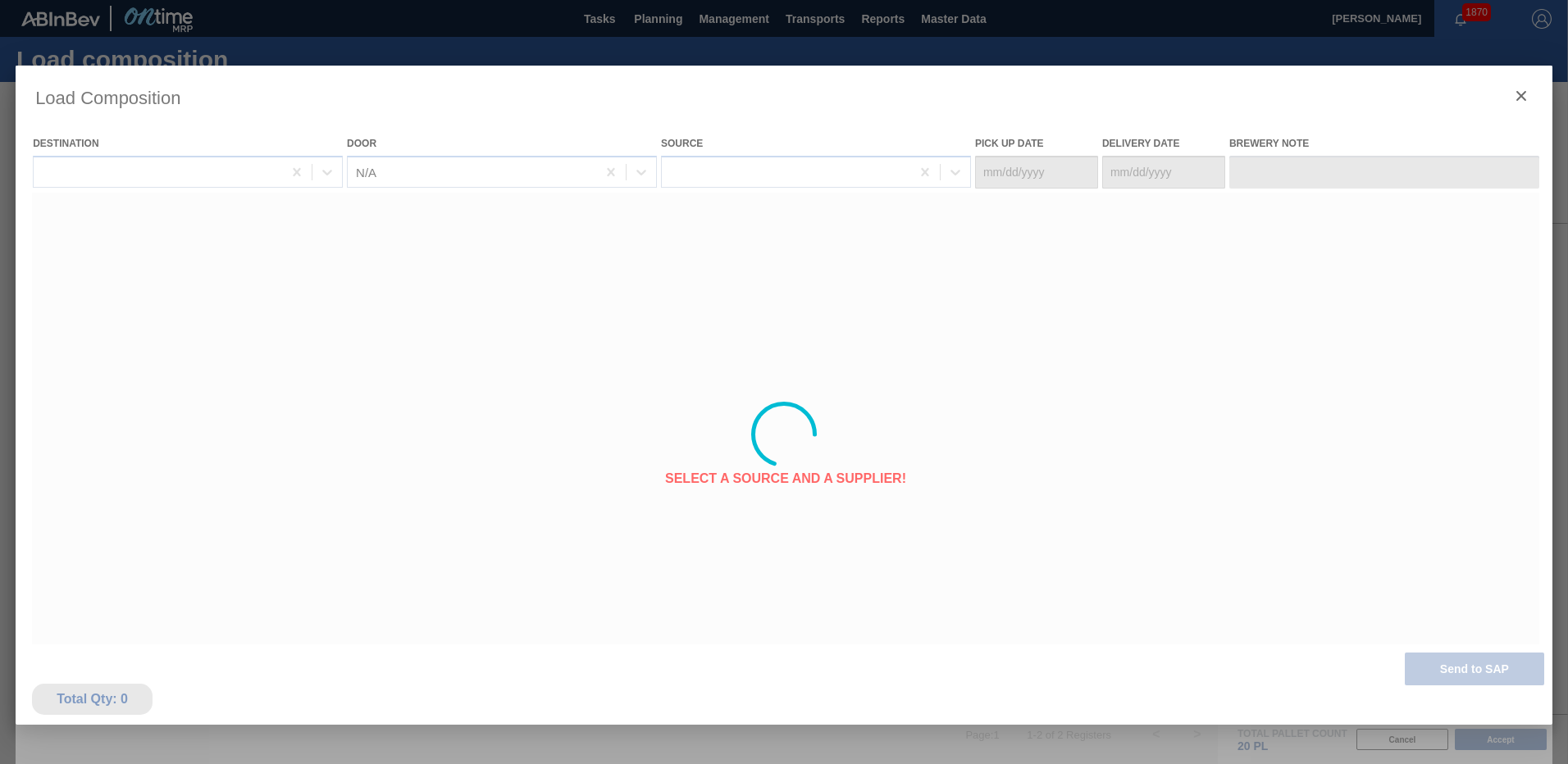
type Date "[DATE]"
